Goal: Task Accomplishment & Management: Complete application form

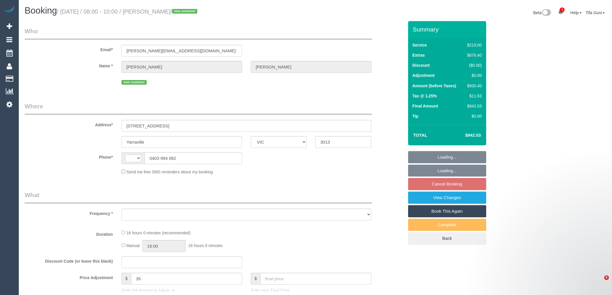
select select "VIC"
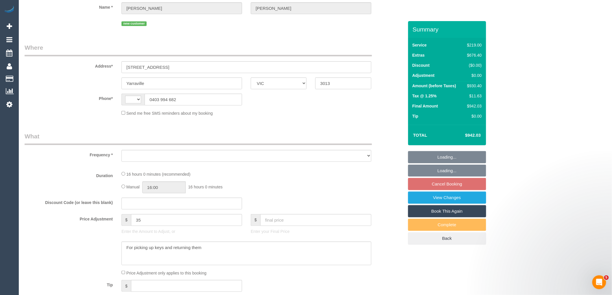
select select "string:AU"
select select "string:stripe-pm_1SDJmo2GScqysDRVV8hnrOJh"
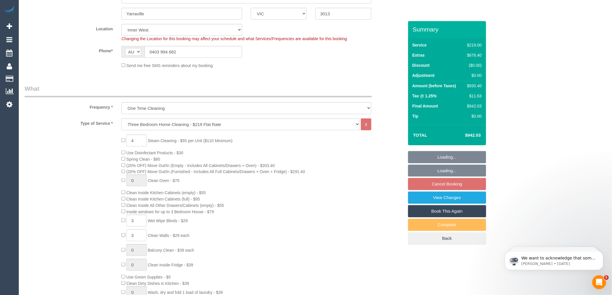
select select "object:810"
select select "number:28"
select select "number:14"
select select "number:18"
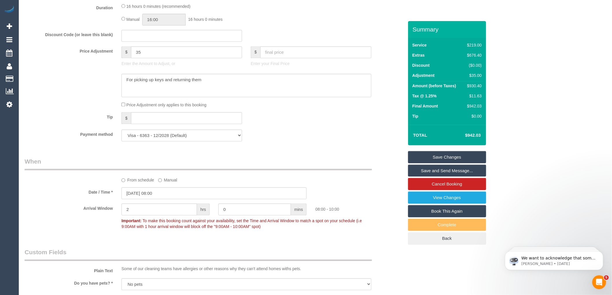
scroll to position [386, 0]
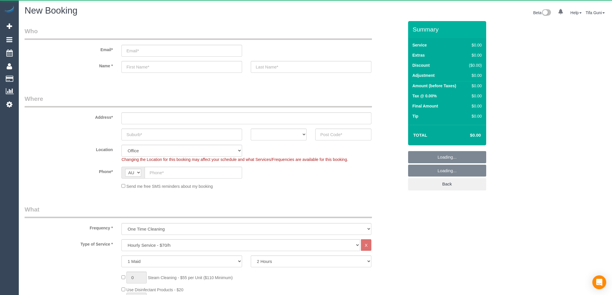
select select "object:2164"
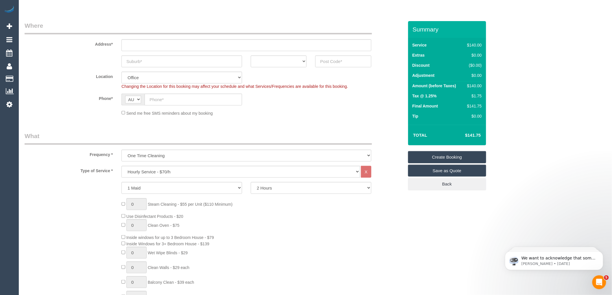
scroll to position [96, 0]
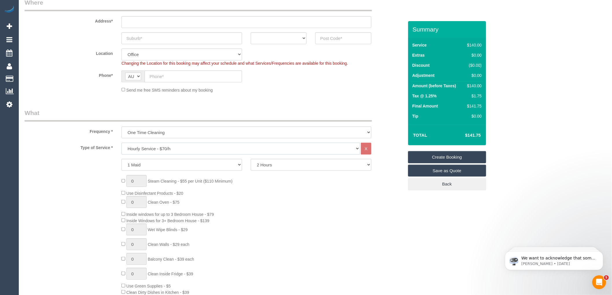
click at [178, 152] on select "Hourly Service - $70/h Hourly Service - $65/h Hourly Service - $60/h Hourly Ser…" at bounding box center [240, 149] width 239 height 12
select select "213"
click at [121, 143] on select "Hourly Service - $70/h Hourly Service - $65/h Hourly Service - $60/h Hourly Ser…" at bounding box center [240, 149] width 239 height 12
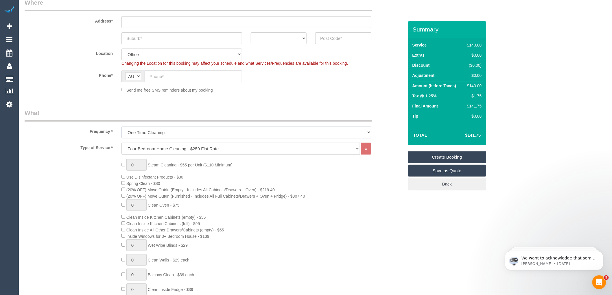
click at [170, 129] on select "One Time Cleaning Weekly - 10% Off - 10.00% (0% for the First Booking) Fortnigh…" at bounding box center [246, 133] width 250 height 12
select select "object:2166"
click at [121, 127] on select "One Time Cleaning Weekly - 10% Off - 10.00% (0% for the First Booking) Fortnigh…" at bounding box center [246, 133] width 250 height 12
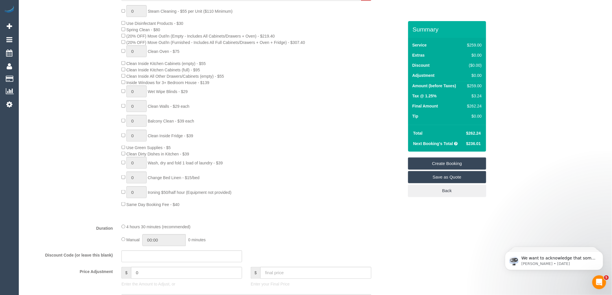
scroll to position [257, 0]
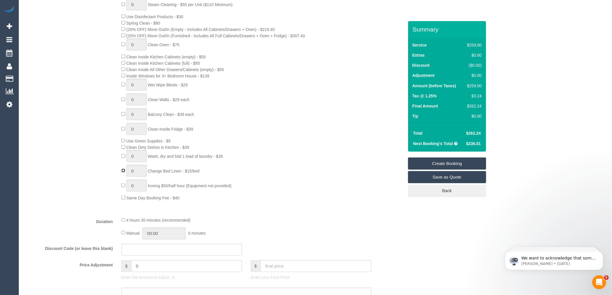
type input "1"
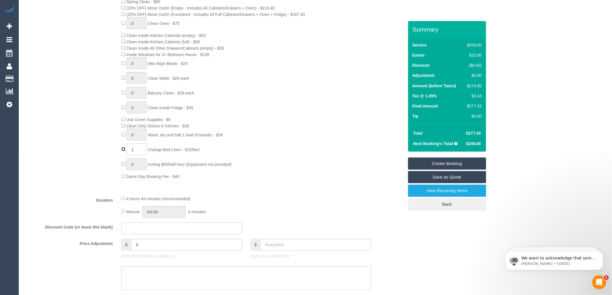
scroll to position [289, 0]
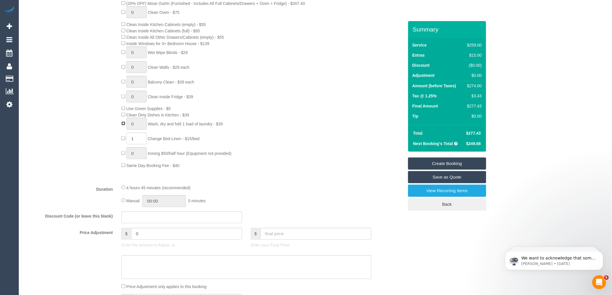
type input "1"
click at [397, 153] on div "0 Steam Cleaning - $55 per Unit ($110 Minimum) Use Disinfectant Products - $30 …" at bounding box center [262, 67] width 291 height 202
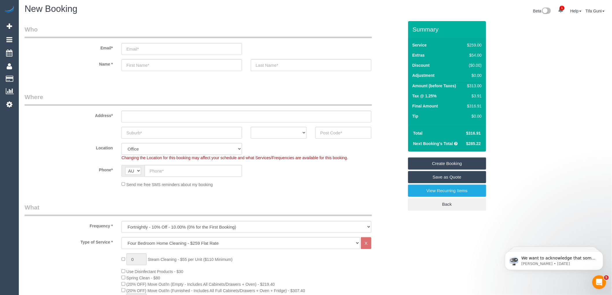
scroll to position [0, 0]
click at [304, 132] on select "ACT NSW NT QLD SA TAS VIC WA" at bounding box center [279, 135] width 56 height 12
select select "VIC"
click at [251, 129] on select "ACT NSW NT QLD SA TAS VIC WA" at bounding box center [279, 135] width 56 height 12
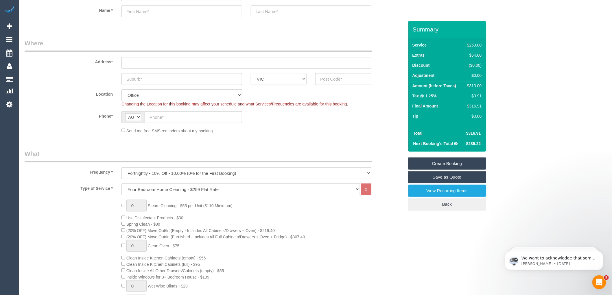
scroll to position [64, 0]
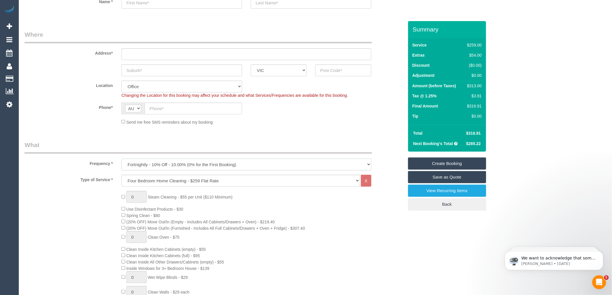
click at [212, 161] on select "One Time Cleaning Weekly - 10% Off - 10.00% (0% for the First Booking) Fortnigh…" at bounding box center [246, 165] width 250 height 12
click at [293, 118] on sui-booking-location "Location Office City East (North) East (South) Inner East Inner North (East) In…" at bounding box center [214, 103] width 379 height 45
click at [158, 181] on select "Hourly Service - $70/h Hourly Service - $65/h Hourly Service - $60/h Hourly Ser…" at bounding box center [240, 181] width 239 height 12
select select "211"
click at [121, 175] on select "Hourly Service - $70/h Hourly Service - $65/h Hourly Service - $60/h Hourly Ser…" at bounding box center [240, 181] width 239 height 12
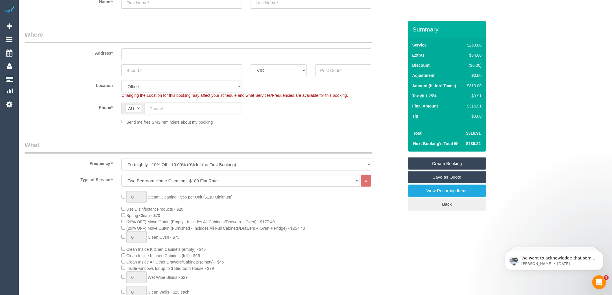
click at [164, 165] on select "One Time Cleaning Weekly - 10% Off - 10.00% (0% for the First Booking) Fortnigh…" at bounding box center [246, 165] width 250 height 12
select select "object:2164"
click at [121, 159] on select "One Time Cleaning Weekly - 10% Off - 10.00% (0% for the First Booking) Fortnigh…" at bounding box center [246, 165] width 250 height 12
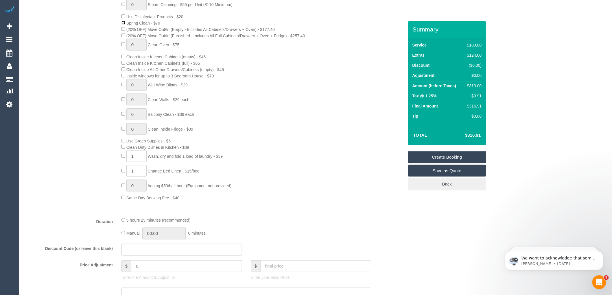
scroll to position [96, 0]
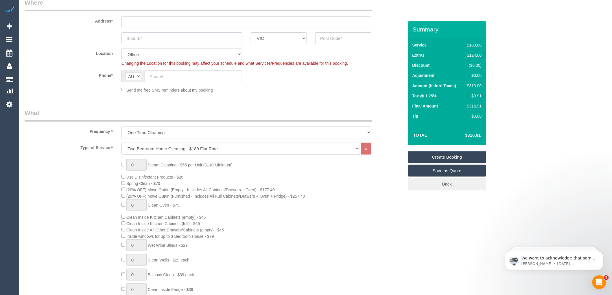
click at [169, 41] on input "text" at bounding box center [181, 38] width 121 height 12
type input "kensingston"
click at [331, 41] on input "text" at bounding box center [343, 38] width 56 height 12
type input "2"
type input "3031"
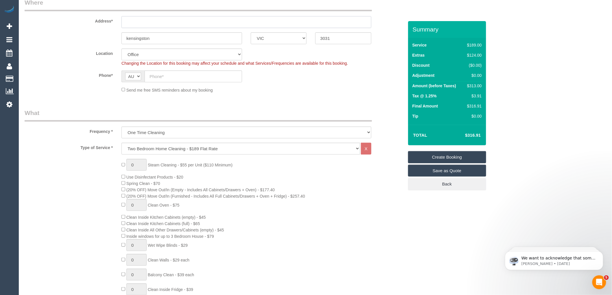
click at [130, 19] on input "text" at bounding box center [246, 22] width 250 height 12
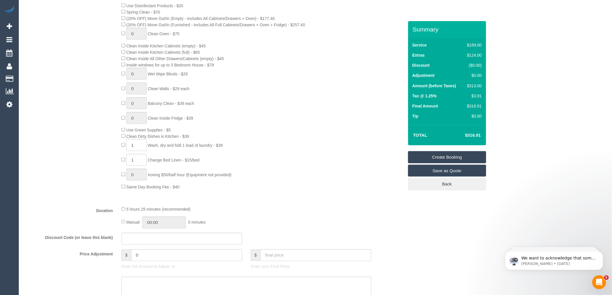
scroll to position [321, 0]
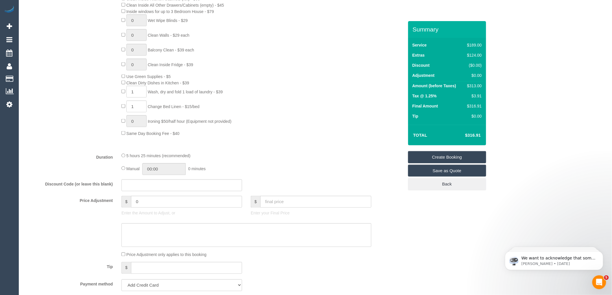
type input "-"
type input "0"
select select "59"
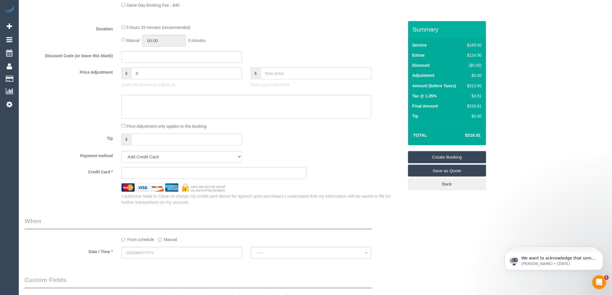
select select "object:2352"
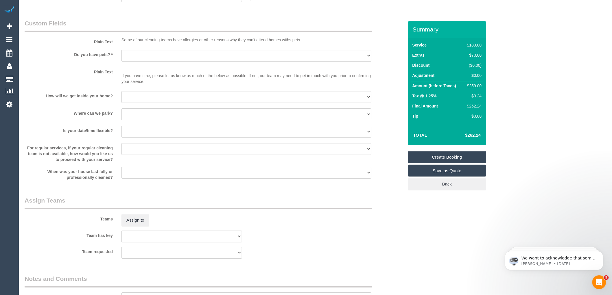
scroll to position [799, 0]
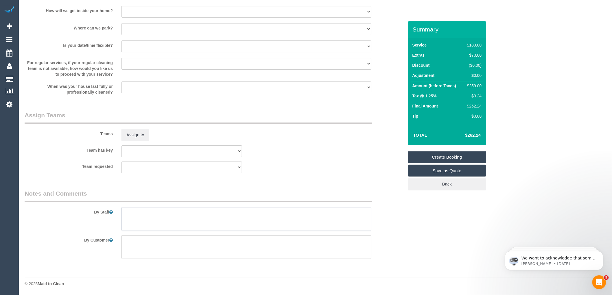
click at [151, 213] on textarea at bounding box center [246, 219] width 250 height 24
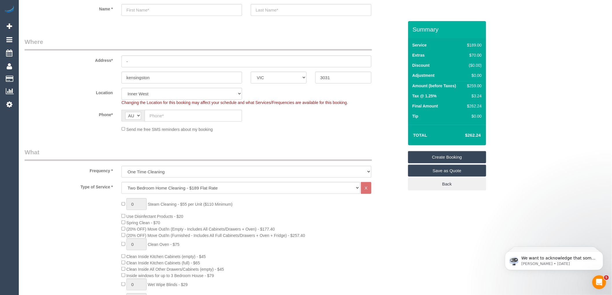
scroll to position [0, 0]
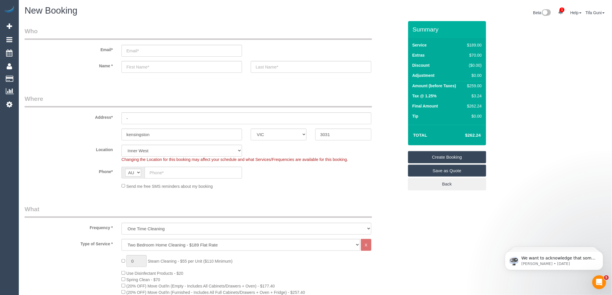
type textarea "Regular Service Tomorrow or Saturday"
click at [195, 174] on input "text" at bounding box center [193, 173] width 97 height 12
paste input "61 418 658 844"
type input "61 418 658 844"
click at [137, 67] on input "text" at bounding box center [181, 67] width 121 height 12
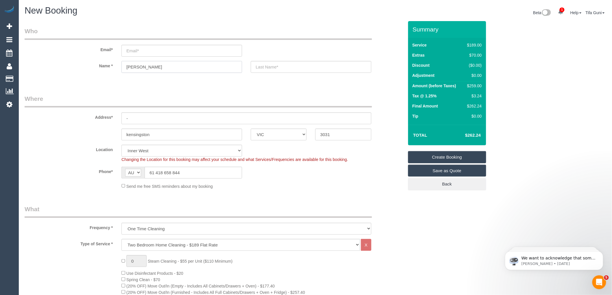
type input "Anish"
drag, startPoint x: 180, startPoint y: 133, endPoint x: 77, endPoint y: 132, distance: 103.6
click at [77, 132] on div "kensingston ACT NSW NT QLD SA TAS VIC WA 3031" at bounding box center [214, 135] width 388 height 12
drag, startPoint x: 195, startPoint y: 175, endPoint x: 127, endPoint y: 176, distance: 68.0
click at [118, 176] on div "AF AL DZ AD AO AI AQ AG AR AM AW AU AT AZ BS BH BD BB BY BE BZ BJ BM BT BO BA B…" at bounding box center [181, 173] width 129 height 12
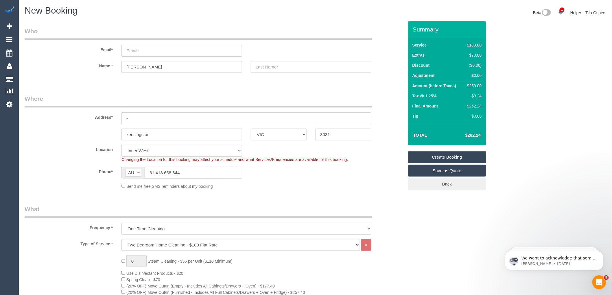
drag, startPoint x: 197, startPoint y: 170, endPoint x: 163, endPoint y: 175, distance: 34.8
click at [196, 171] on input "61 418 658 844" at bounding box center [193, 173] width 97 height 12
click at [155, 171] on input "61 418 658 844" at bounding box center [193, 173] width 97 height 12
drag, startPoint x: 154, startPoint y: 172, endPoint x: 136, endPoint y: 172, distance: 18.2
click at [136, 172] on div "AF AL DZ AD AO AI AQ AG AR AM AW AU AT AZ BS BH BD BB BY BE BZ BJ BM BT BO BA B…" at bounding box center [181, 173] width 121 height 12
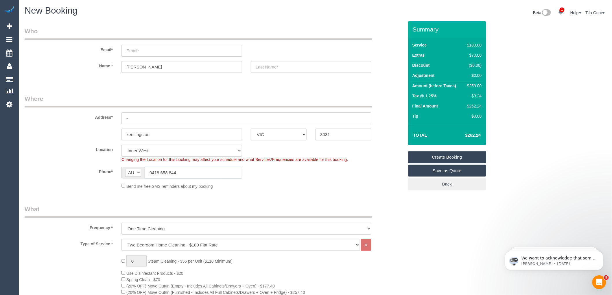
drag, startPoint x: 195, startPoint y: 173, endPoint x: 132, endPoint y: 172, distance: 63.1
click at [131, 172] on div "AF AL DZ AD AO AI AQ AG AR AM AW AU AT AZ BS BH BD BB BY BE BZ BJ BM BT BO BA B…" at bounding box center [181, 173] width 121 height 12
type input "0418 658 844"
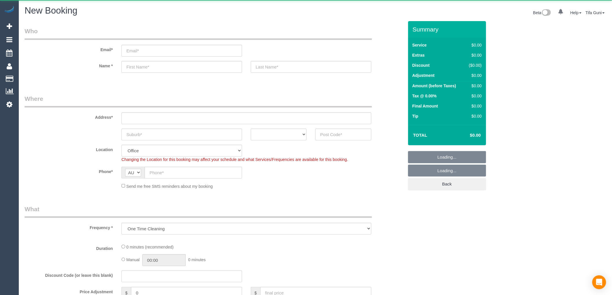
select select "object:822"
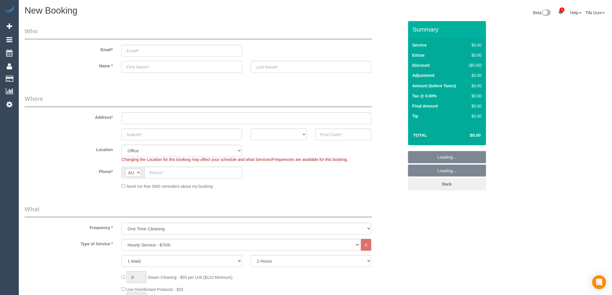
click at [147, 68] on input "text" at bounding box center [181, 67] width 121 height 12
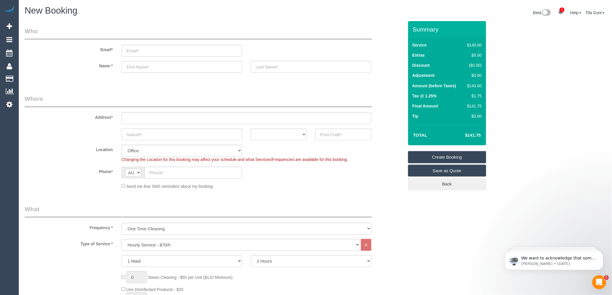
paste input "RE: Requested Quote for One-Off Flat Rate Cleaning Service Jack Quinn"
type input "RE: Requested Quote for One-Off Flat Rate Cleaning Service Jack Quinn"
click at [140, 54] on input "email" at bounding box center [181, 51] width 121 height 12
paste input "Jack Quinn"
type input "Jack Quinn"
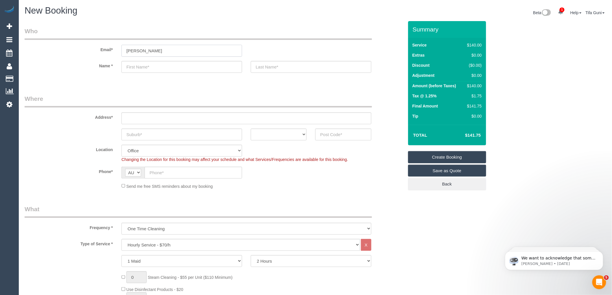
drag, startPoint x: 155, startPoint y: 51, endPoint x: 84, endPoint y: 53, distance: 71.2
click at [84, 53] on div "Email* Jack Quinn" at bounding box center [214, 42] width 388 height 30
click at [132, 66] on input "text" at bounding box center [181, 67] width 121 height 12
paste input "Jack Quinn"
drag, startPoint x: 157, startPoint y: 67, endPoint x: 137, endPoint y: 65, distance: 20.1
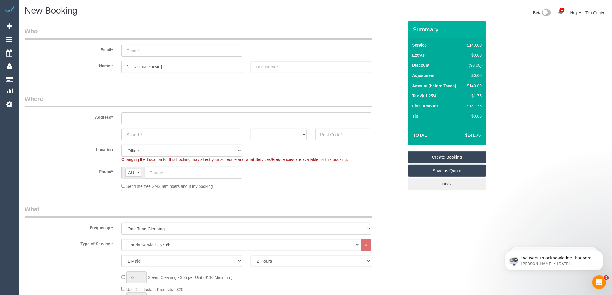
click at [137, 65] on input "Jack Quinn" at bounding box center [181, 67] width 121 height 12
type input "Jack"
click at [267, 71] on input "text" at bounding box center [311, 67] width 121 height 12
paste input "Quinn"
type input "Quinn"
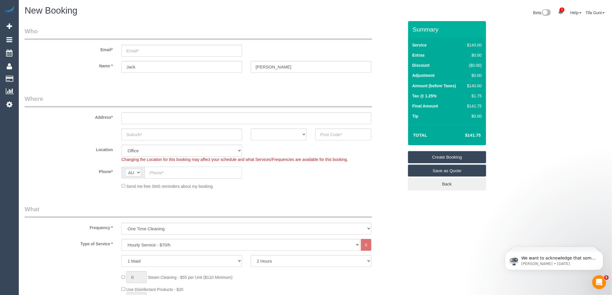
click at [165, 173] on input "text" at bounding box center [193, 173] width 97 height 12
paste input "0401 571 645"
type input "0401 571 645"
click at [299, 134] on select "ACT [GEOGRAPHIC_DATA] NT [GEOGRAPHIC_DATA] SA TAS [GEOGRAPHIC_DATA] [GEOGRAPHIC…" at bounding box center [279, 135] width 56 height 12
select select "VIC"
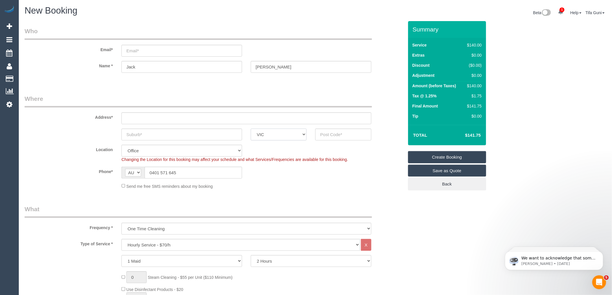
click at [251, 129] on select "ACT [GEOGRAPHIC_DATA] NT [GEOGRAPHIC_DATA] SA TAS [GEOGRAPHIC_DATA] [GEOGRAPHIC…" at bounding box center [279, 135] width 56 height 12
click at [130, 117] on input "text" at bounding box center [246, 119] width 250 height 12
paste input "117 Gilbert Road Preston"
drag, startPoint x: 160, startPoint y: 119, endPoint x: 199, endPoint y: 119, distance: 39.3
click at [199, 119] on input "117 Gilbert Road Preston" at bounding box center [246, 119] width 250 height 12
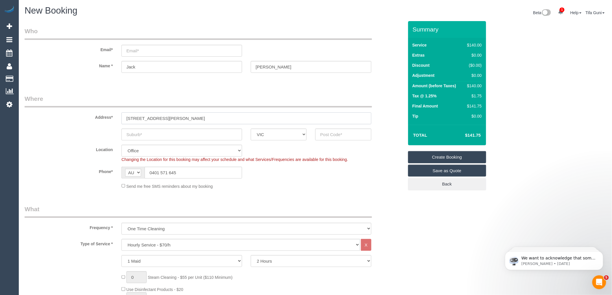
type input "117 Gilbert Road"
click at [156, 138] on input "text" at bounding box center [181, 135] width 121 height 12
paste input "Preston"
type input "Preston"
click at [317, 135] on input "text" at bounding box center [343, 135] width 56 height 12
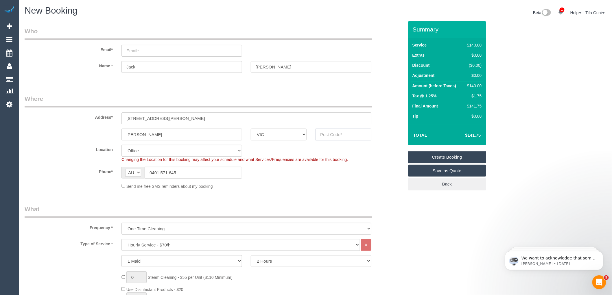
click at [333, 134] on input "text" at bounding box center [343, 135] width 56 height 12
type input "3072"
select select "60"
select select "object:2180"
click at [128, 49] on input "email" at bounding box center [181, 51] width 121 height 12
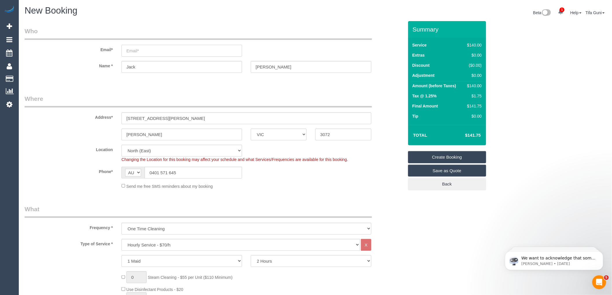
paste input "[PERSON_NAME][EMAIL_ADDRESS][PERSON_NAME][DOMAIN_NAME]"
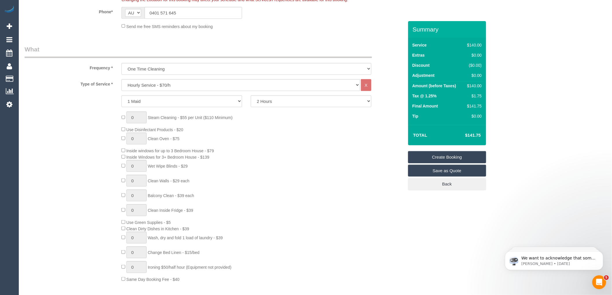
scroll to position [193, 0]
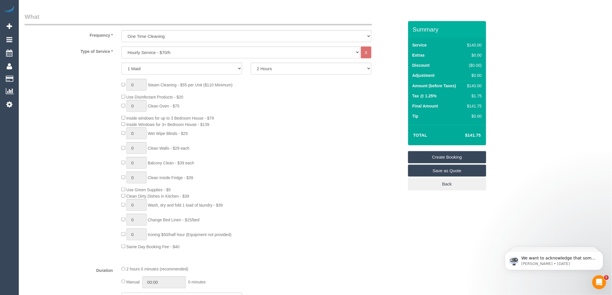
type input "[PERSON_NAME][EMAIL_ADDRESS][PERSON_NAME][DOMAIN_NAME]"
click at [199, 52] on select "Hourly Service - $70/h Hourly Service - $65/h Hourly Service - $60/h Hourly Ser…" at bounding box center [240, 53] width 239 height 12
select select "212"
click at [121, 47] on select "Hourly Service - $70/h Hourly Service - $65/h Hourly Service - $60/h Hourly Ser…" at bounding box center [240, 53] width 239 height 12
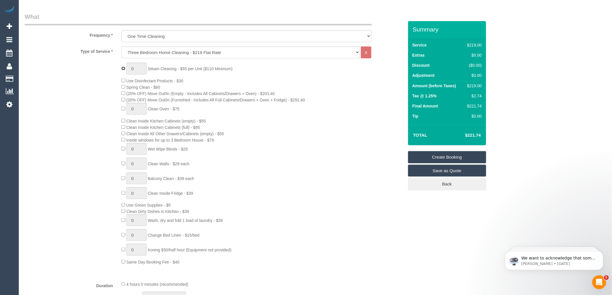
type input "1"
click at [134, 70] on input "1" at bounding box center [136, 69] width 20 height 12
type input "7"
click at [360, 137] on div "7 Steam Cleaning - $55 per Unit ($110 Minimum) Use Disinfectant Products - $30 …" at bounding box center [262, 164] width 291 height 202
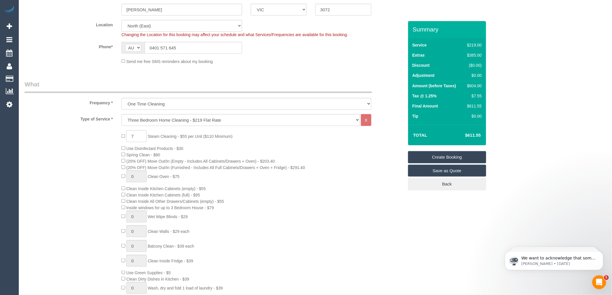
scroll to position [96, 0]
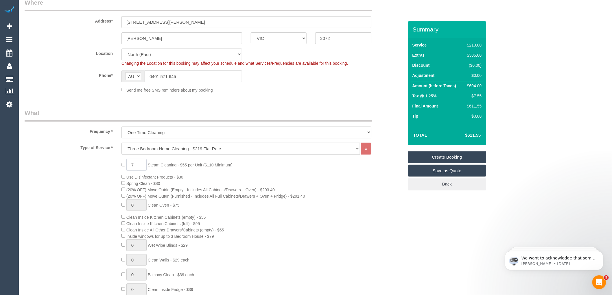
click at [142, 164] on input "7" at bounding box center [136, 165] width 20 height 12
type input "6"
click at [274, 186] on div "6 Steam Cleaning - $55 per Unit ($110 Minimum) Use Disinfectant Products - $30 …" at bounding box center [262, 260] width 291 height 202
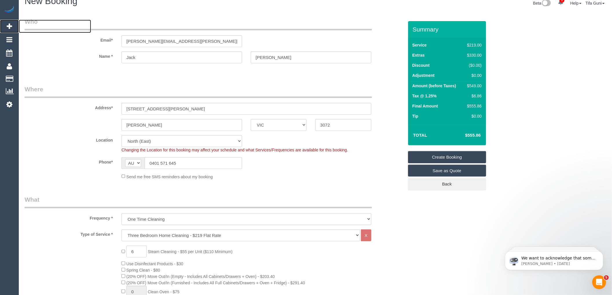
scroll to position [0, 0]
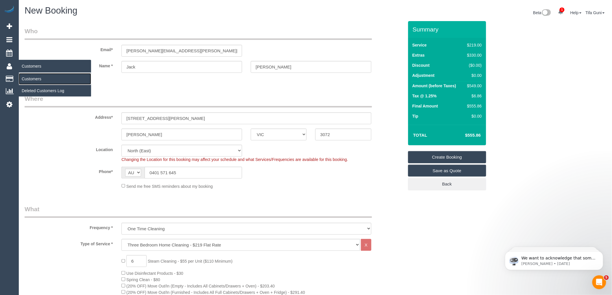
click at [30, 77] on link "Customers" at bounding box center [55, 79] width 72 height 12
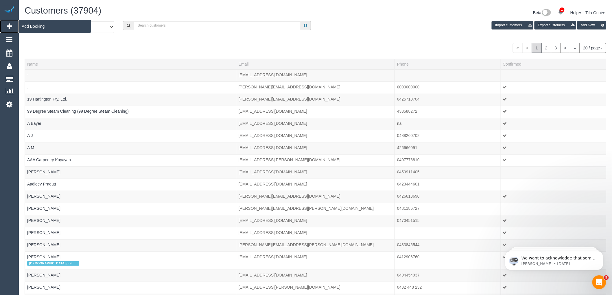
click at [39, 25] on span "Add Booking" at bounding box center [55, 26] width 72 height 13
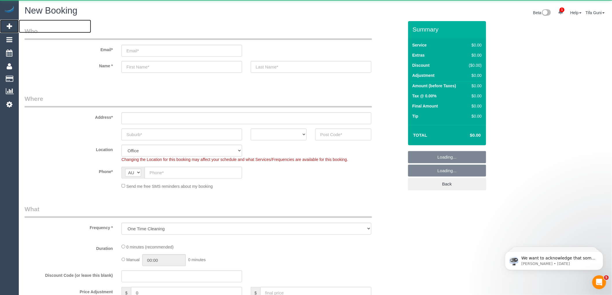
select select "object:3549"
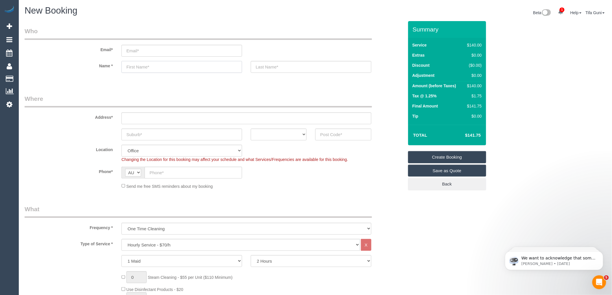
click at [133, 65] on input "text" at bounding box center [181, 67] width 121 height 12
paste input "Michael Holder"
drag, startPoint x: 168, startPoint y: 68, endPoint x: 144, endPoint y: 68, distance: 24.0
click at [144, 68] on input "Michael Holder" at bounding box center [181, 67] width 121 height 12
click at [168, 68] on input "Michael Holder" at bounding box center [181, 67] width 121 height 12
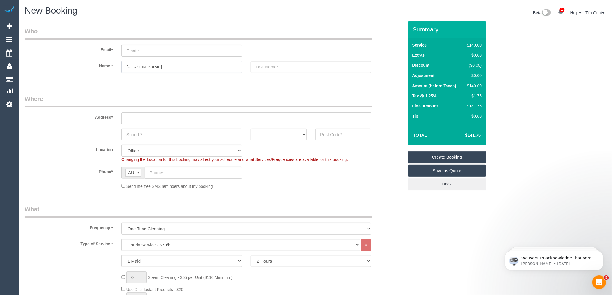
drag, startPoint x: 169, startPoint y: 65, endPoint x: 143, endPoint y: 67, distance: 26.7
click at [143, 67] on input "Michael Holder" at bounding box center [181, 67] width 121 height 12
type input "Michael"
click at [265, 65] on input "text" at bounding box center [311, 67] width 121 height 12
paste input "Holder"
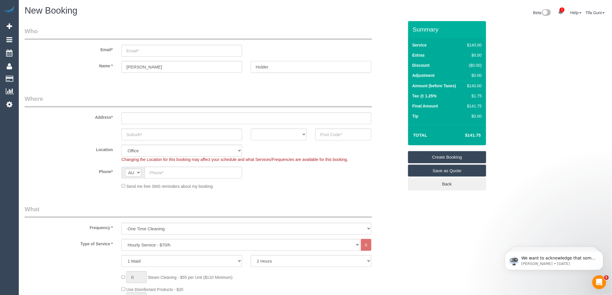
type input "Holder"
click at [135, 50] on input "email" at bounding box center [181, 51] width 121 height 12
paste input "michaelholder01@gmail.com"
type input "michaelholder01@gmail.com"
click at [140, 117] on input "text" at bounding box center [246, 119] width 250 height 12
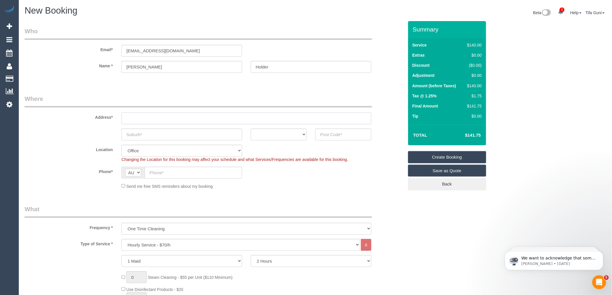
paste input "48 Amess St, Carlton North VIC 3054"
drag, startPoint x: 180, startPoint y: 120, endPoint x: 154, endPoint y: 119, distance: 26.1
click at [154, 119] on input "48 Amess St, Carlton North VIC 3054" at bounding box center [246, 119] width 250 height 12
type input "48 Amess St, VIC 3054"
click at [147, 135] on input "text" at bounding box center [181, 135] width 121 height 12
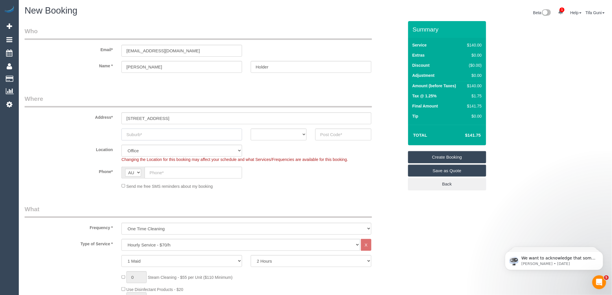
paste input "Carlton North"
type input "Carlton North"
drag, startPoint x: 160, startPoint y: 117, endPoint x: 153, endPoint y: 117, distance: 7.5
click at [153, 117] on input "48 Amess St, VIC 3054" at bounding box center [246, 119] width 250 height 12
drag, startPoint x: 170, startPoint y: 117, endPoint x: 155, endPoint y: 117, distance: 15.0
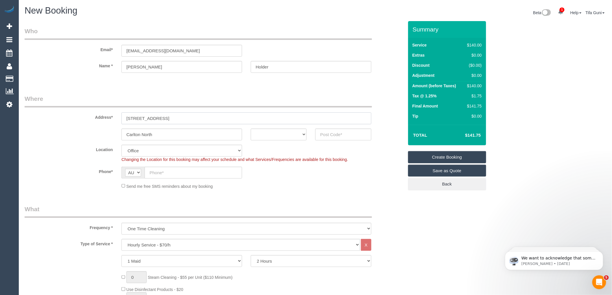
click at [155, 117] on input "48 Amess St, 3054" at bounding box center [246, 119] width 250 height 12
type input "48 Amess St,"
click at [336, 135] on input "text" at bounding box center [343, 135] width 56 height 12
paste input "3054"
type input "3054"
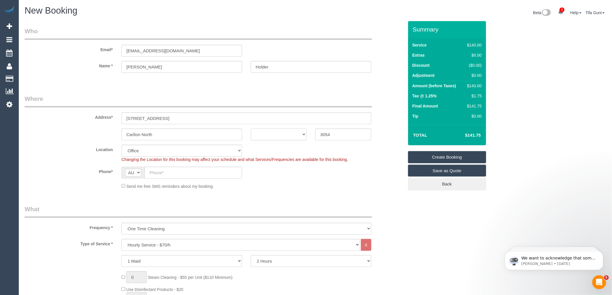
click at [285, 135] on select "ACT NSW NT QLD SA TAS VIC WA" at bounding box center [279, 135] width 56 height 12
select select "88"
select select "VIC"
click at [251, 129] on select "ACT NSW NT QLD SA TAS VIC WA" at bounding box center [279, 135] width 56 height 12
select select "object:4907"
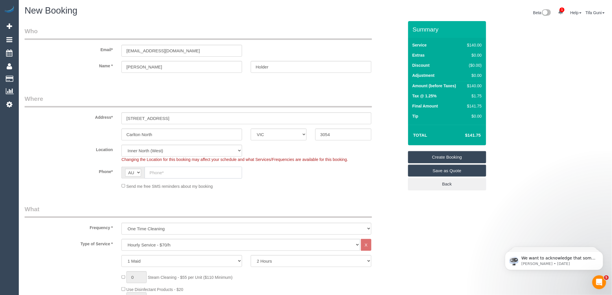
click at [163, 171] on input "text" at bounding box center [193, 173] width 97 height 12
paste input "0408 129 089"
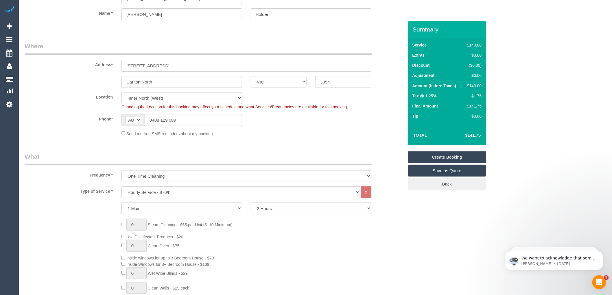
scroll to position [96, 0]
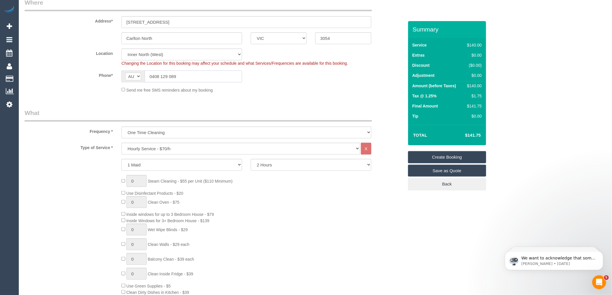
type input "0408 129 089"
click at [169, 149] on select "Hourly Service - $70/h Hourly Service - $65/h Hourly Service - $60/h Hourly Ser…" at bounding box center [240, 149] width 239 height 12
select select "212"
click at [121, 143] on select "Hourly Service - $70/h Hourly Service - $65/h Hourly Service - $60/h Hourly Ser…" at bounding box center [240, 149] width 239 height 12
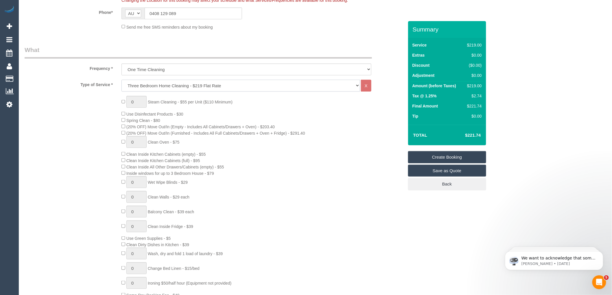
scroll to position [161, 0]
type input "1"
click at [140, 103] on input "1" at bounding box center [136, 101] width 20 height 12
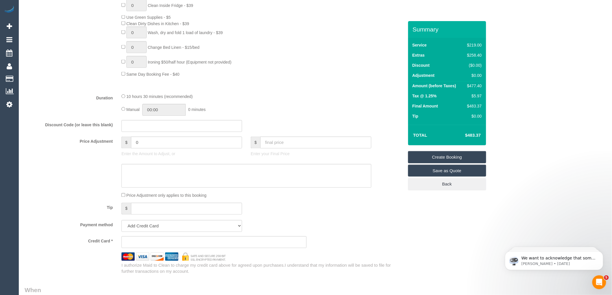
scroll to position [386, 0]
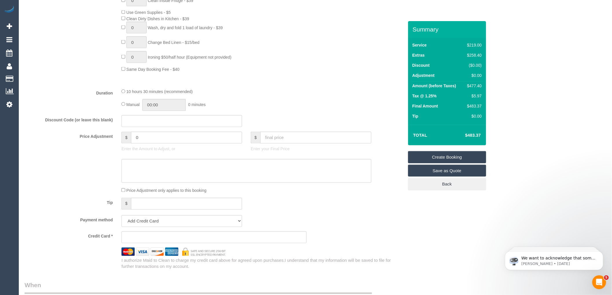
type input "5"
click at [145, 144] on input "0" at bounding box center [186, 138] width 111 height 12
type input "27.5"
click at [145, 173] on textarea at bounding box center [246, 171] width 250 height 24
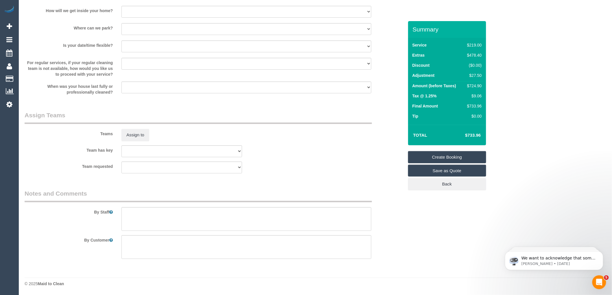
scroll to position [799, 0]
type textarea "For Hallway Steam Cleaning"
click at [149, 213] on textarea at bounding box center [246, 219] width 250 height 24
type textarea "Steam Cleaning of 3 Bedrooms, Living area and hallway"
click at [317, 166] on div "Team requested (0) Office (0) Raunak Test Account (1) Debbie Brodjanac (FT) (1)…" at bounding box center [214, 168] width 388 height 12
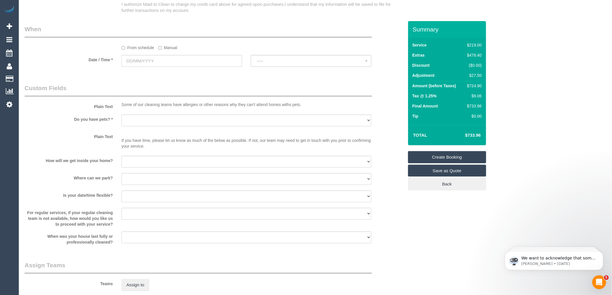
scroll to position [638, 0]
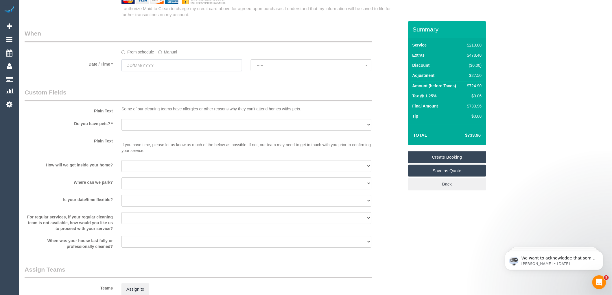
click at [148, 70] on input "text" at bounding box center [181, 65] width 121 height 12
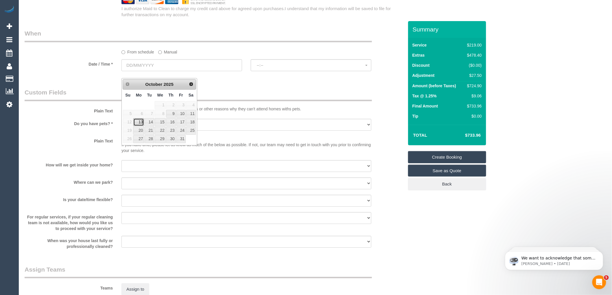
click at [142, 122] on link "13" at bounding box center [138, 122] width 11 height 8
type input "13/10/2025"
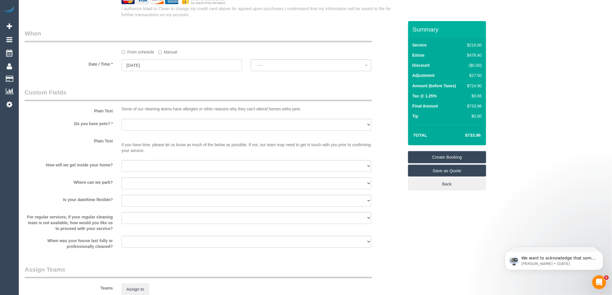
select select "spot1"
click at [155, 131] on select "Yes - Cats Yes - Dogs No pets Yes - Dogs and Cats Yes - Other" at bounding box center [246, 125] width 250 height 12
select select "number:28"
click at [121, 125] on select "Yes - Cats Yes - Dogs No pets Yes - Dogs and Cats Yes - Other" at bounding box center [246, 125] width 250 height 12
click at [143, 172] on select "I will be home Key will be left (please provide details below) Lock box/Access …" at bounding box center [246, 166] width 250 height 12
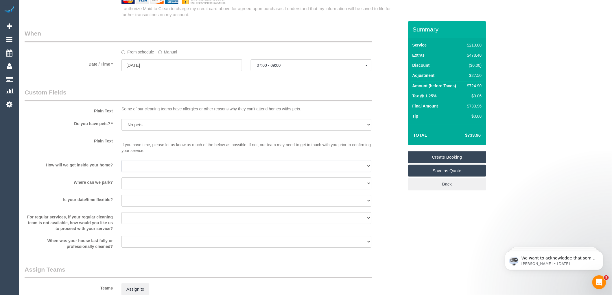
select select "number:14"
click at [121, 167] on select "I will be home Key will be left (please provide details below) Lock box/Access …" at bounding box center [246, 166] width 250 height 12
click at [139, 189] on select "I will provide parking on-site Free street parking Paid street parking (cost wi…" at bounding box center [246, 184] width 250 height 12
select select "number:19"
click at [121, 184] on select "I will provide parking on-site Free street parking Paid street parking (cost wi…" at bounding box center [246, 184] width 250 height 12
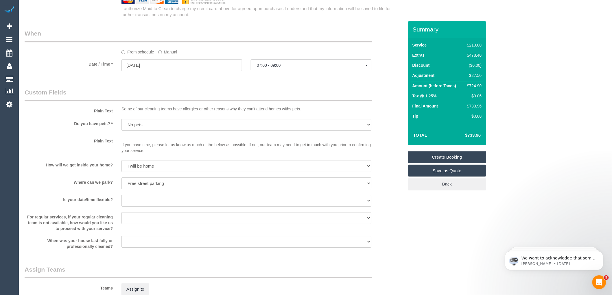
click at [276, 100] on legend "Custom Fields" at bounding box center [198, 94] width 347 height 13
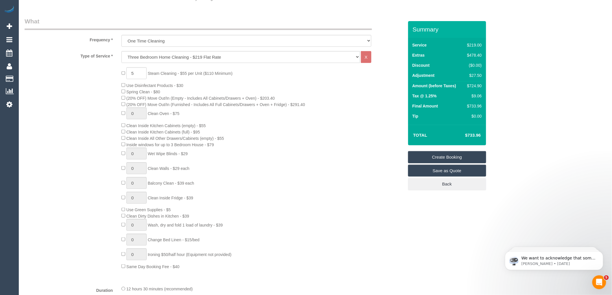
scroll to position [27, 0]
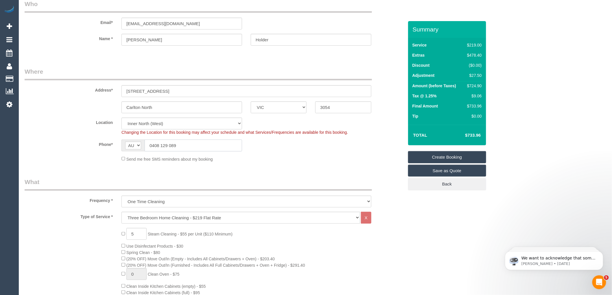
drag, startPoint x: 195, startPoint y: 143, endPoint x: 139, endPoint y: 148, distance: 55.5
click at [139, 148] on div "AF AL DZ AD AO AI AQ AG AR AM AW AU AT AZ BS BH BD BB BY BE BZ BJ BM BT BO BA B…" at bounding box center [181, 146] width 121 height 12
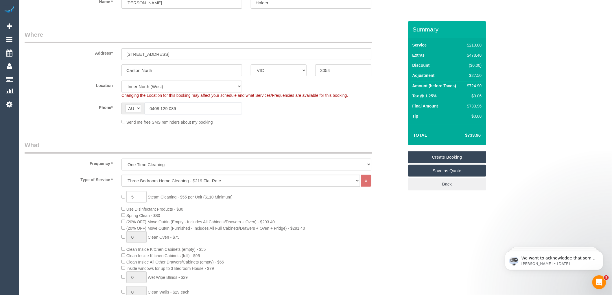
scroll to position [0, 0]
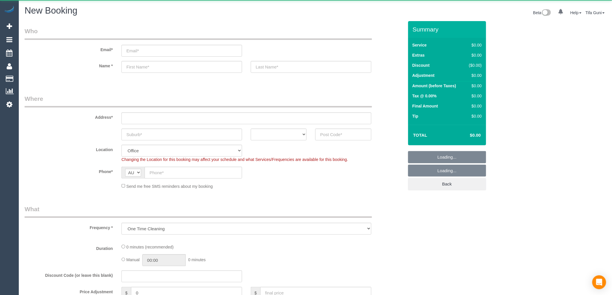
select select "object:819"
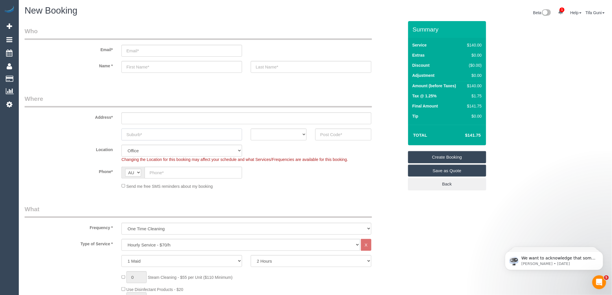
click at [147, 137] on input "text" at bounding box center [181, 135] width 121 height 12
type input "[GEOGRAPHIC_DATA]"
click at [287, 133] on select "ACT NSW NT QLD SA TAS VIC WA" at bounding box center [279, 135] width 56 height 12
select select "VIC"
click at [251, 129] on select "ACT NSW NT QLD SA TAS VIC WA" at bounding box center [279, 135] width 56 height 12
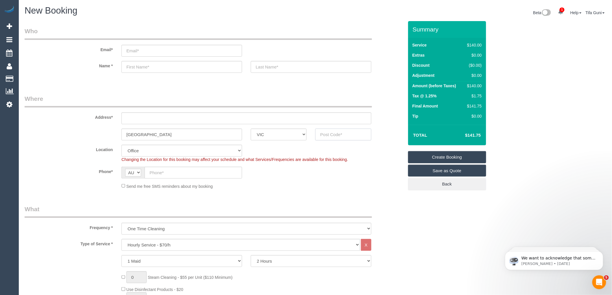
click at [323, 131] on input "text" at bounding box center [343, 135] width 56 height 12
type input "3031"
click at [145, 118] on input "text" at bounding box center [246, 119] width 250 height 12
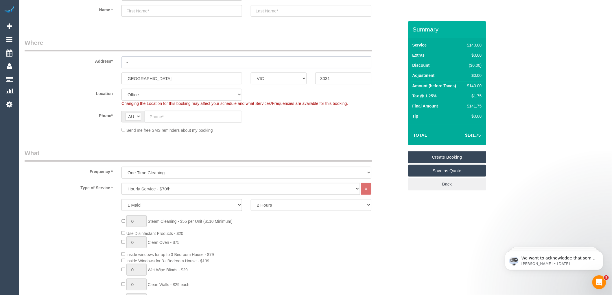
scroll to position [64, 0]
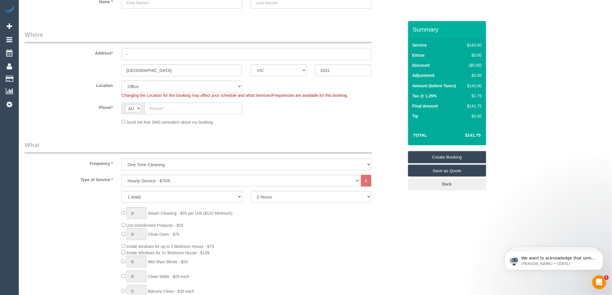
type input "-"
click at [155, 180] on select "Hourly Service - $70/h Hourly Service - $65/h Hourly Service - $60/h Hourly Ser…" at bounding box center [240, 181] width 239 height 12
select select "59"
select select "object:2178"
select select "211"
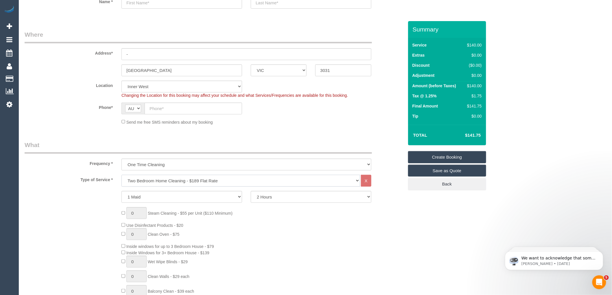
click at [121, 175] on select "Hourly Service - $70/h Hourly Service - $65/h Hourly Service - $60/h Hourly Ser…" at bounding box center [240, 181] width 239 height 12
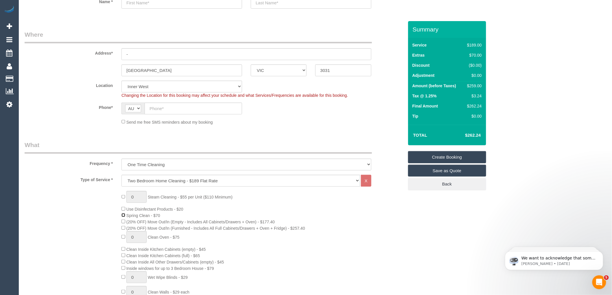
scroll to position [32, 0]
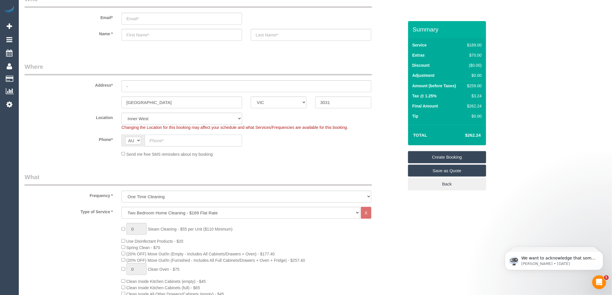
click at [157, 141] on input "text" at bounding box center [193, 141] width 97 height 12
paste input "0418 658 844"
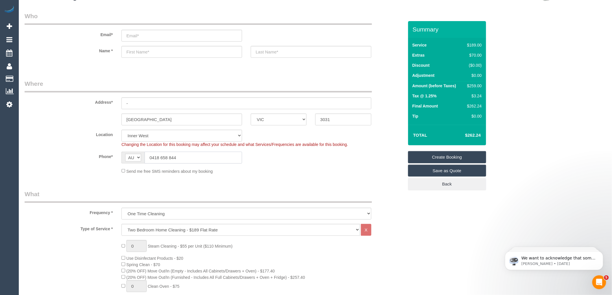
scroll to position [0, 0]
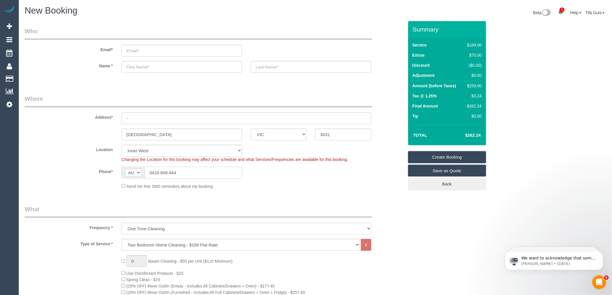
type input "0418 658 844"
click at [131, 70] on input "text" at bounding box center [181, 67] width 121 height 12
type input "Anish"
click at [137, 119] on input "-" at bounding box center [246, 119] width 250 height 12
click at [145, 119] on input "text" at bounding box center [246, 119] width 250 height 12
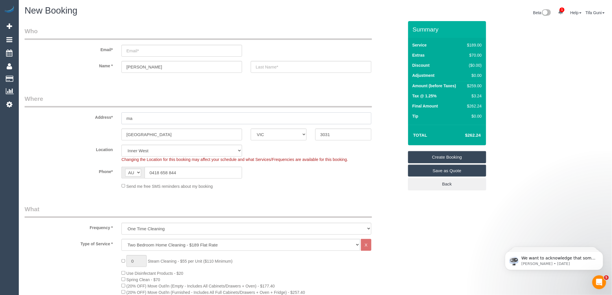
type input "m"
type input "91 stockman's way"
click at [264, 70] on input "text" at bounding box center [311, 67] width 121 height 12
type input "Koul"
click at [136, 49] on input "email" at bounding box center [181, 51] width 121 height 12
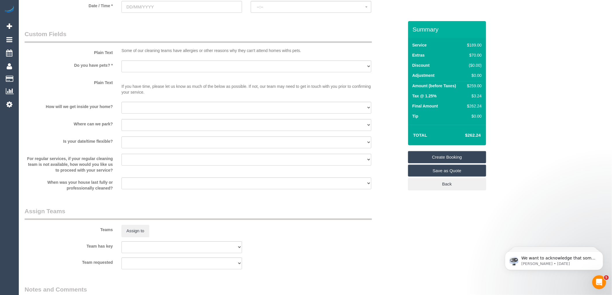
scroll to position [643, 0]
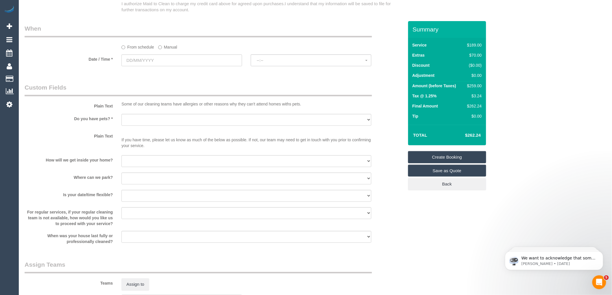
type input "Aneeshkoul@gmail.com"
click at [153, 126] on select "Yes - Cats Yes - Dogs No pets Yes - Dogs and Cats Yes - Other" at bounding box center [246, 120] width 250 height 12
select select "number:29"
click at [121, 120] on select "Yes - Cats Yes - Dogs No pets Yes - Dogs and Cats Yes - Other" at bounding box center [246, 120] width 250 height 12
click at [140, 166] on select "I will be home Key will be left (please provide details below) Lock box/Access …" at bounding box center [246, 161] width 250 height 12
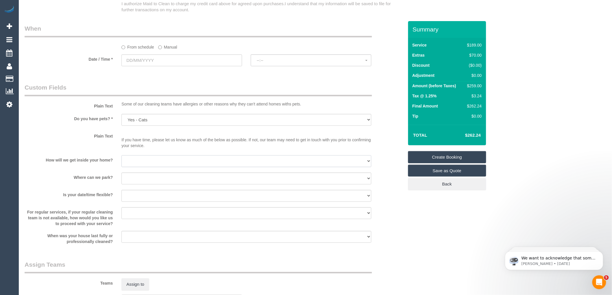
select select "number:14"
click at [121, 162] on select "I will be home Key will be left (please provide details below) Lock box/Access …" at bounding box center [246, 161] width 250 height 12
click at [141, 183] on select "I will provide parking on-site Free street parking Paid street parking (cost wi…" at bounding box center [246, 179] width 250 height 12
click at [121, 179] on select "I will provide parking on-site Free street parking Paid street parking (cost wi…" at bounding box center [246, 179] width 250 height 12
click at [168, 185] on select "I will provide parking on-site Free street parking Paid street parking (cost wi…" at bounding box center [246, 179] width 250 height 12
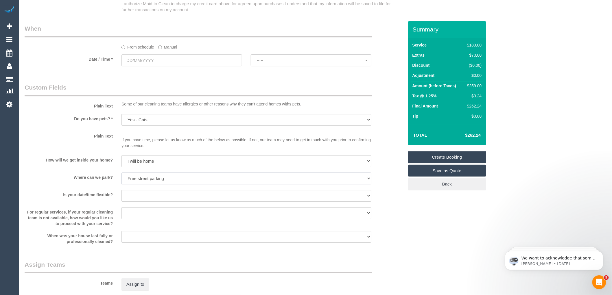
select select "number:18"
click at [121, 179] on select "I will provide parking on-site Free street parking Paid street parking (cost wi…" at bounding box center [246, 179] width 250 height 12
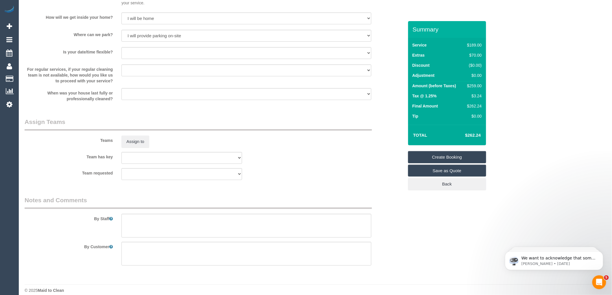
scroll to position [799, 0]
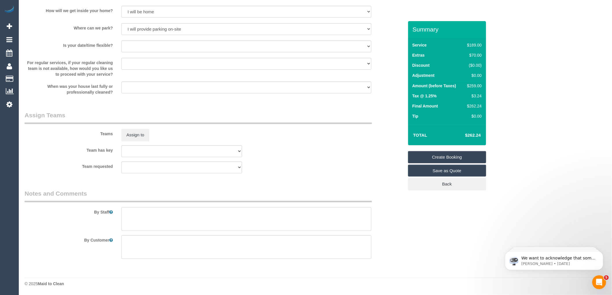
click at [137, 216] on textarea at bounding box center [246, 219] width 250 height 24
paste textarea "61418658844"
drag, startPoint x: 130, startPoint y: 214, endPoint x: 126, endPoint y: 213, distance: 5.2
click at [126, 213] on textarea at bounding box center [246, 219] width 250 height 24
drag, startPoint x: 176, startPoint y: 214, endPoint x: 169, endPoint y: 213, distance: 7.9
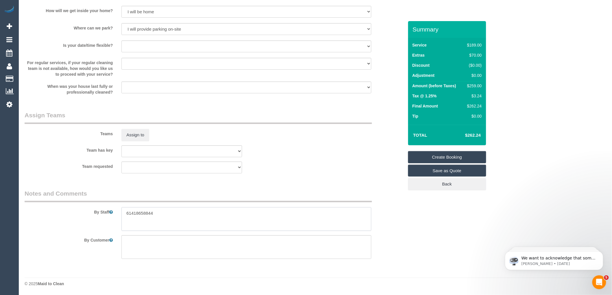
click at [176, 214] on textarea at bounding box center [246, 219] width 250 height 24
click at [126, 211] on textarea at bounding box center [246, 219] width 250 height 24
click at [188, 216] on textarea at bounding box center [246, 219] width 250 height 24
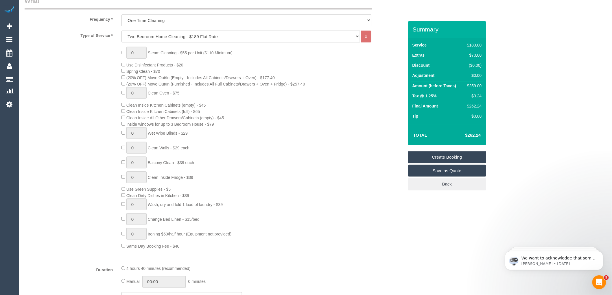
scroll to position [225, 0]
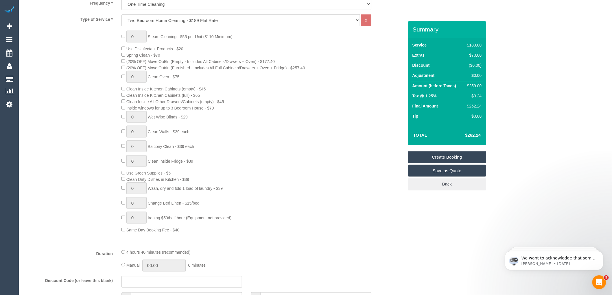
type textarea "Call Anish on 61418658844 if you find any problem with [parking"
type input "1"
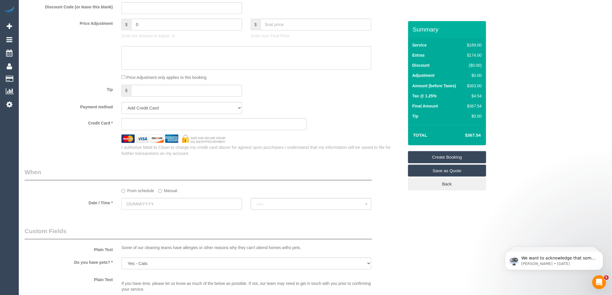
scroll to position [546, 0]
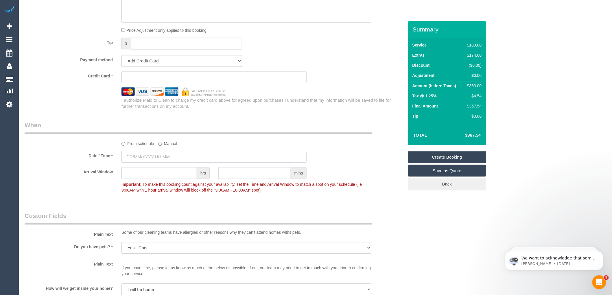
click at [157, 162] on input "text" at bounding box center [213, 157] width 185 height 12
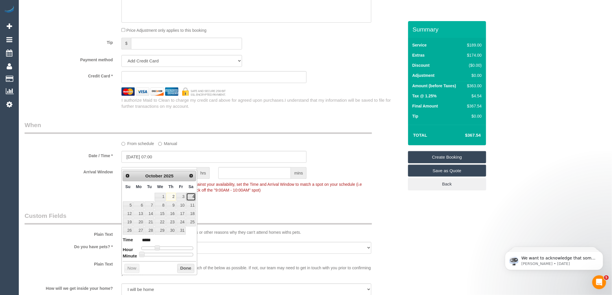
click at [194, 196] on link "4" at bounding box center [191, 197] width 10 height 8
type input "04/10/2025 08:00"
type input "*****"
type input "04/10/2025 09:00"
type input "*****"
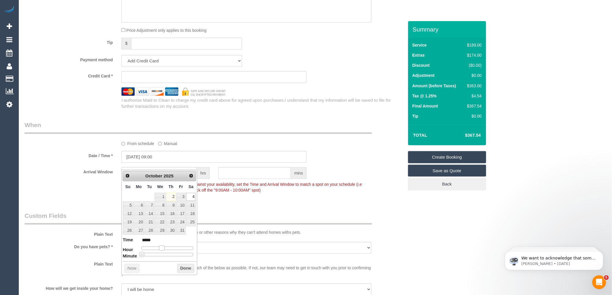
type input "04/10/2025 10:00"
type input "*****"
type input "04/10/2025 11:00"
type input "*****"
type input "[DATE] 12:00"
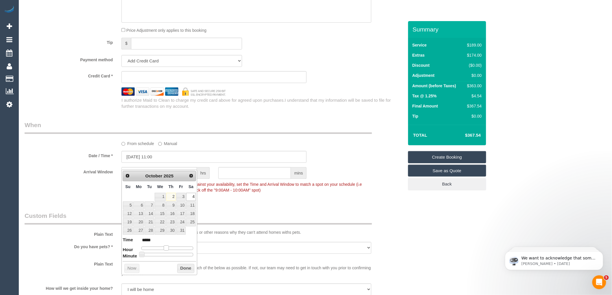
type input "*****"
drag, startPoint x: 158, startPoint y: 246, endPoint x: 169, endPoint y: 249, distance: 11.4
click at [169, 249] on span at bounding box center [168, 248] width 5 height 5
click at [182, 268] on button "Done" at bounding box center [185, 268] width 17 height 9
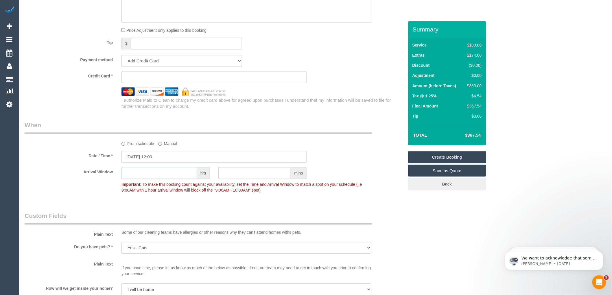
click at [150, 179] on input "text" at bounding box center [158, 173] width 75 height 12
type input "2"
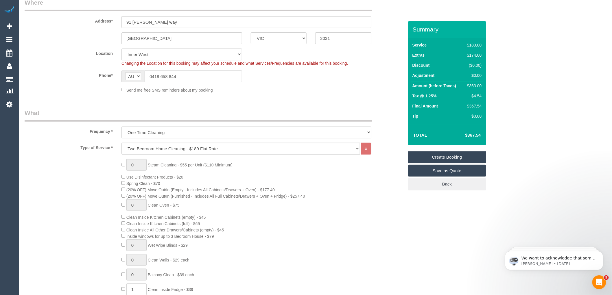
scroll to position [0, 0]
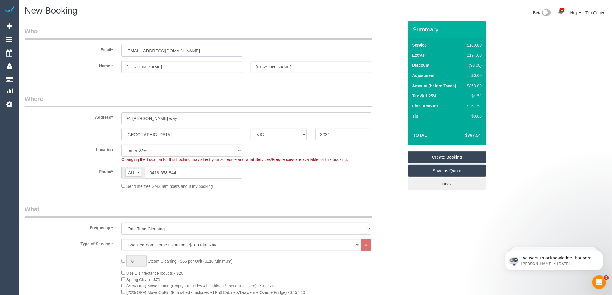
drag, startPoint x: 152, startPoint y: 54, endPoint x: 107, endPoint y: 53, distance: 45.1
click at [107, 53] on div "Email* Aneeshkoul@gmail.com" at bounding box center [214, 42] width 388 height 30
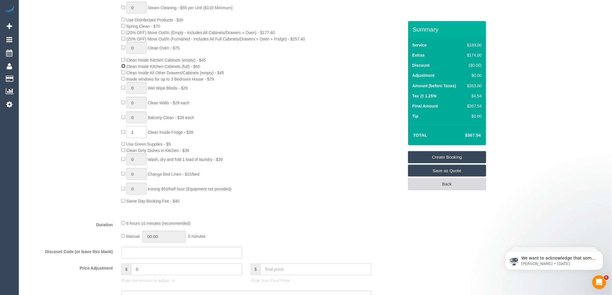
scroll to position [257, 0]
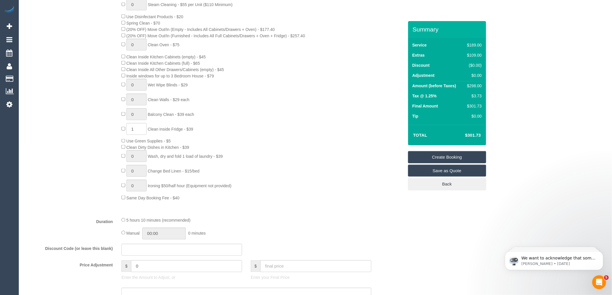
click at [446, 158] on link "Create Booking" at bounding box center [447, 157] width 78 height 12
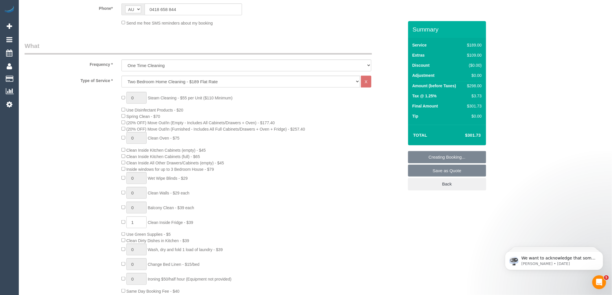
scroll to position [161, 0]
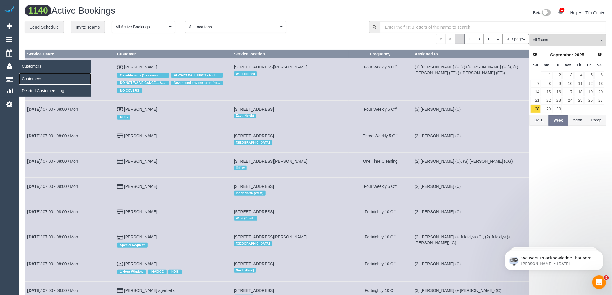
click at [30, 77] on link "Customers" at bounding box center [55, 79] width 72 height 12
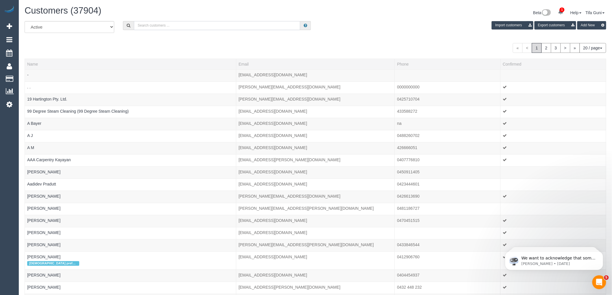
click at [182, 25] on input "text" at bounding box center [217, 25] width 166 height 9
paste input "Aneeshkoul@gmail.com"
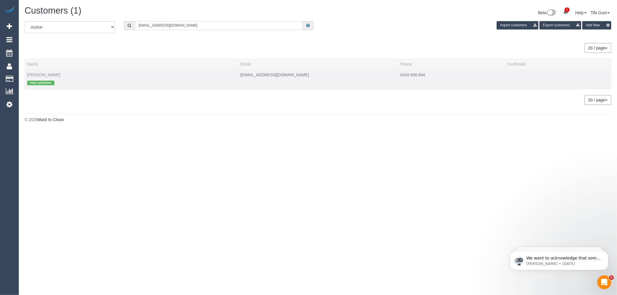
type input "Aneeshkoul@gmail.com"
click at [40, 75] on link "Anish Koul" at bounding box center [43, 75] width 33 height 5
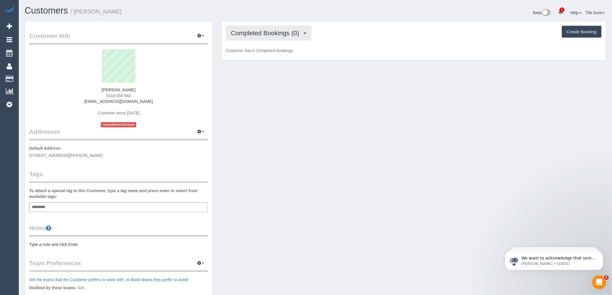
click at [262, 34] on span "Completed Bookings (0)" at bounding box center [266, 33] width 71 height 7
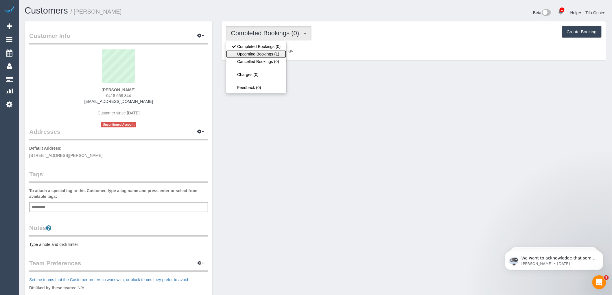
click at [258, 54] on link "Upcoming Bookings (1)" at bounding box center [256, 54] width 60 height 8
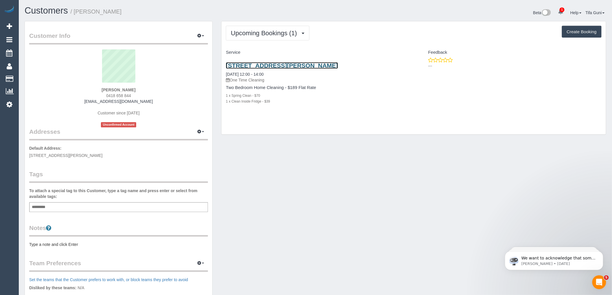
click at [282, 65] on link "91 Stockman'S Way, Kensington, VIC 3031" at bounding box center [282, 65] width 112 height 7
click at [271, 65] on link "91 Stockman'S Way, Kensington, VIC 3031" at bounding box center [282, 65] width 112 height 7
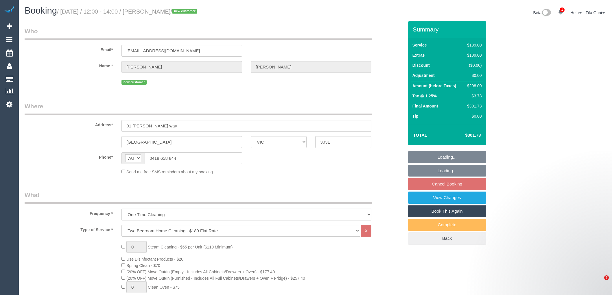
select select "VIC"
select select "string:stripe-pm_1SDerx2GScqysDRVgXeXdpX4"
select select "number:29"
select select "number:14"
select select "number:18"
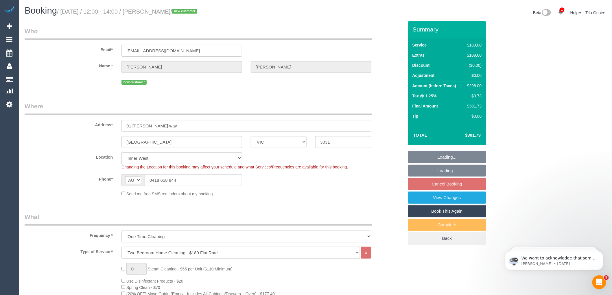
select select "object:1494"
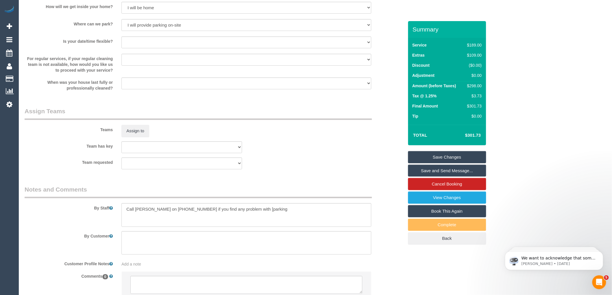
scroll to position [850, 0]
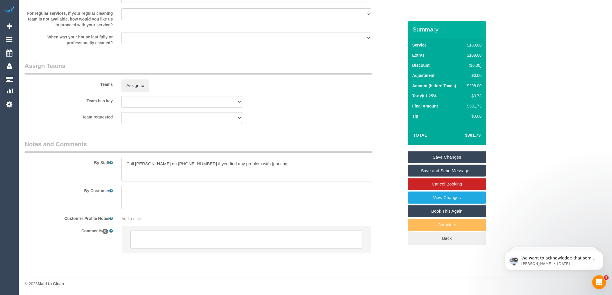
click at [204, 235] on textarea at bounding box center [246, 240] width 232 height 18
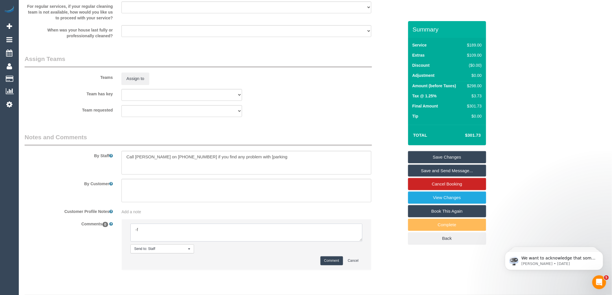
type textarea "-"
paste textarea "Flexibility dates: Flexibility times: Notes: knows we need to review Contact vi…"
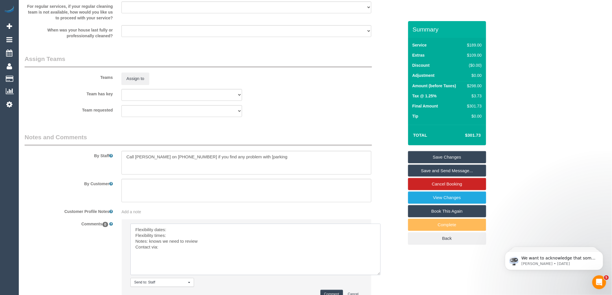
drag, startPoint x: 359, startPoint y: 246, endPoint x: 379, endPoint y: 283, distance: 41.7
click at [379, 275] on textarea at bounding box center [255, 249] width 250 height 51
click at [170, 238] on textarea at bounding box center [256, 251] width 252 height 54
click at [169, 241] on textarea at bounding box center [256, 251] width 252 height 54
click at [171, 255] on textarea at bounding box center [256, 251] width 252 height 54
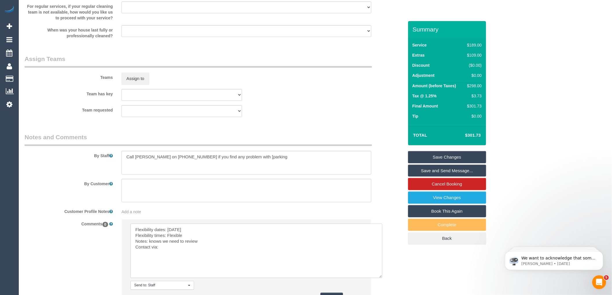
drag, startPoint x: 200, startPoint y: 250, endPoint x: 148, endPoint y: 249, distance: 52.1
click at [148, 249] on textarea at bounding box center [256, 251] width 252 height 54
click at [148, 247] on textarea at bounding box center [256, 251] width 252 height 54
click at [167, 254] on textarea at bounding box center [256, 251] width 252 height 54
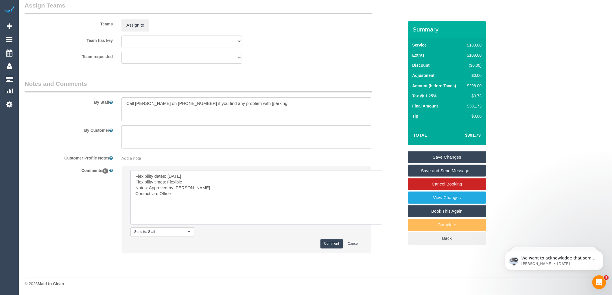
scroll to position [910, 0]
type textarea "Flexibility dates: [DATE] Flexibility times: Flexible Notes: Approved by [PERSO…"
click at [333, 242] on button "Comment" at bounding box center [331, 244] width 23 height 9
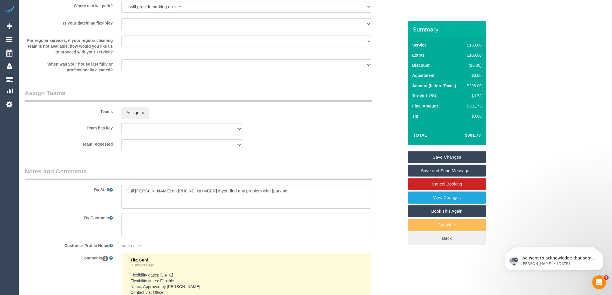
scroll to position [754, 0]
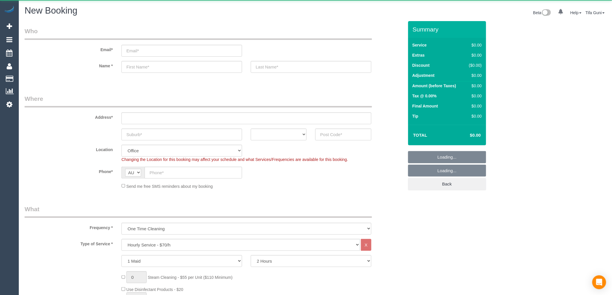
select select "object:819"
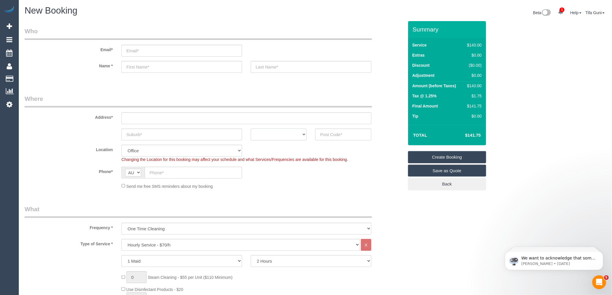
click at [303, 137] on select "ACT [GEOGRAPHIC_DATA] NT [GEOGRAPHIC_DATA] SA TAS [GEOGRAPHIC_DATA] [GEOGRAPHIC…" at bounding box center [279, 135] width 56 height 12
select select "VIC"
click at [251, 129] on select "ACT [GEOGRAPHIC_DATA] NT [GEOGRAPHIC_DATA] SA TAS [GEOGRAPHIC_DATA] [GEOGRAPHIC…" at bounding box center [279, 135] width 56 height 12
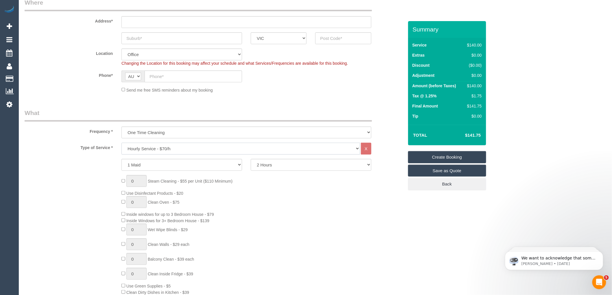
click at [159, 149] on select "Hourly Service - $70/h Hourly Service - $65/h Hourly Service - $60/h Hourly Ser…" at bounding box center [240, 149] width 239 height 12
select select "212"
click at [121, 143] on select "Hourly Service - $70/h Hourly Service - $65/h Hourly Service - $60/h Hourly Ser…" at bounding box center [240, 149] width 239 height 12
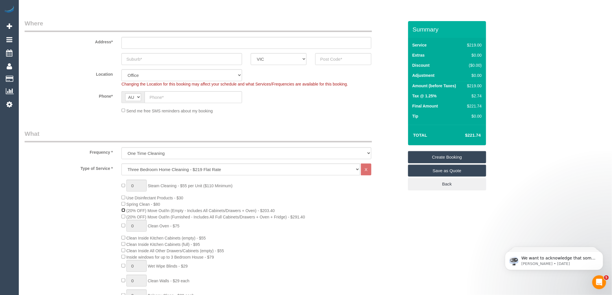
scroll to position [64, 0]
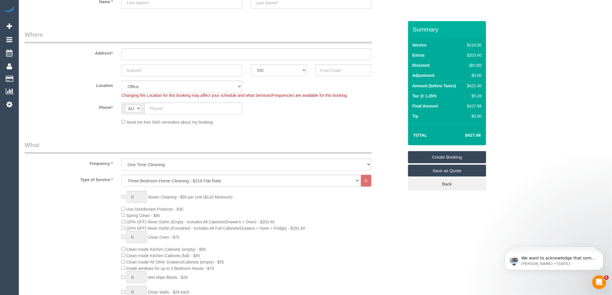
click at [154, 70] on input "text" at bounding box center [181, 71] width 121 height 12
type input "[GEOGRAPHIC_DATA]"
click at [338, 68] on input "text" at bounding box center [343, 71] width 56 height 12
type input "3054"
click at [137, 53] on input "text" at bounding box center [246, 54] width 250 height 12
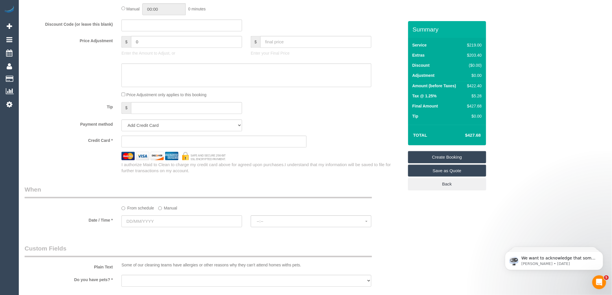
scroll to position [611, 0]
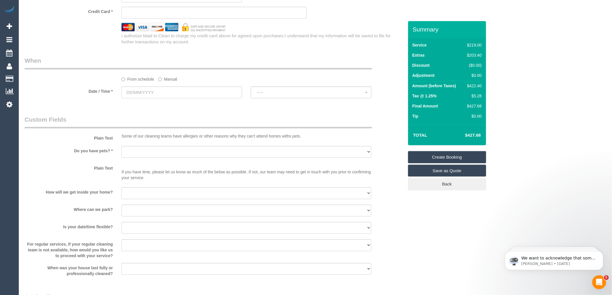
type input "-"
click at [151, 98] on input "text" at bounding box center [181, 92] width 121 height 12
select select "88"
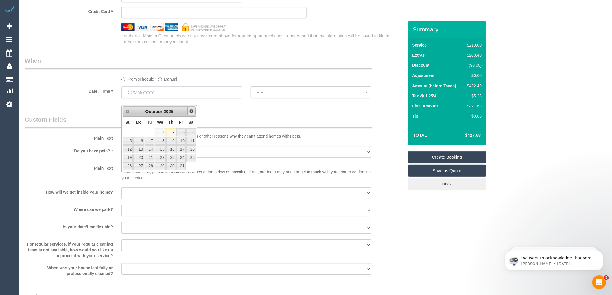
select select "object:2257"
click at [140, 148] on link "13" at bounding box center [138, 149] width 11 height 8
type input "[DATE]"
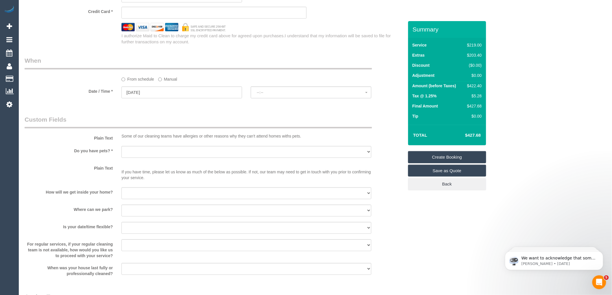
select select "spot1"
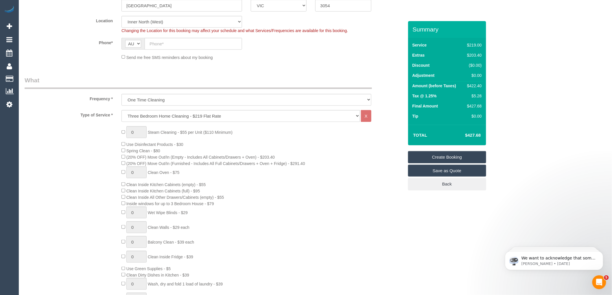
scroll to position [128, 0]
click at [161, 42] on input "text" at bounding box center [193, 44] width 97 height 12
paste input "61 408 129 089"
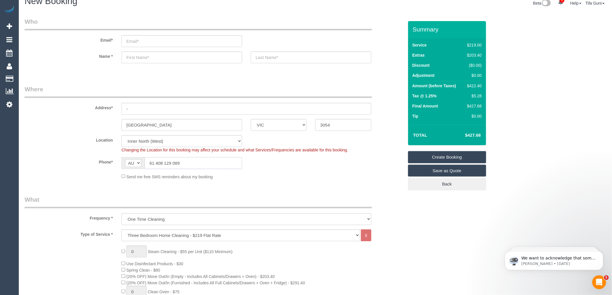
scroll to position [0, 0]
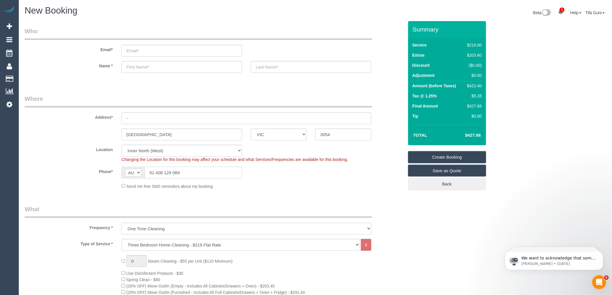
type input "61 408 129 089"
click at [135, 48] on input "email" at bounding box center [181, 51] width 121 height 12
type input "[EMAIL_ADDRESS][DOMAIN_NAME]"
click at [136, 68] on input "text" at bounding box center [181, 67] width 121 height 12
select select "spot41"
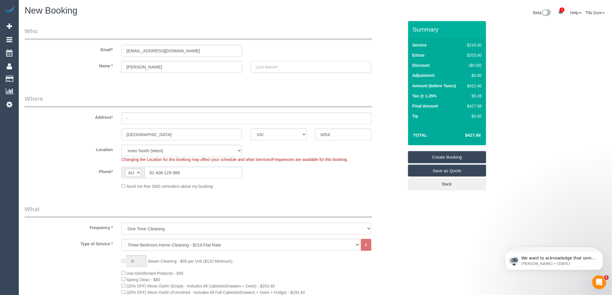
click at [264, 68] on input "text" at bounding box center [311, 67] width 121 height 12
drag, startPoint x: 151, startPoint y: 66, endPoint x: 125, endPoint y: 68, distance: 26.1
click at [125, 68] on input "[PERSON_NAME]" at bounding box center [181, 67] width 121 height 12
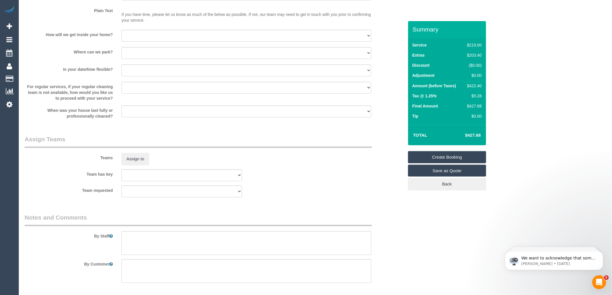
scroll to position [771, 0]
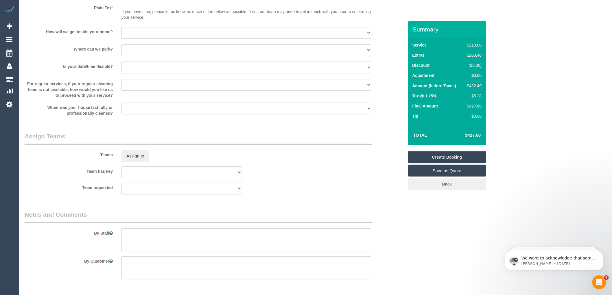
type input "Mark"
click at [154, 242] on textarea at bounding box center [246, 241] width 250 height 24
drag, startPoint x: 189, startPoint y: 240, endPoint x: 73, endPoint y: 235, distance: 116.6
click at [73, 235] on div "By Staff" at bounding box center [214, 232] width 388 height 42
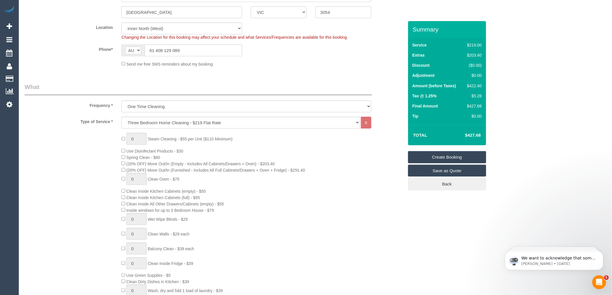
scroll to position [0, 0]
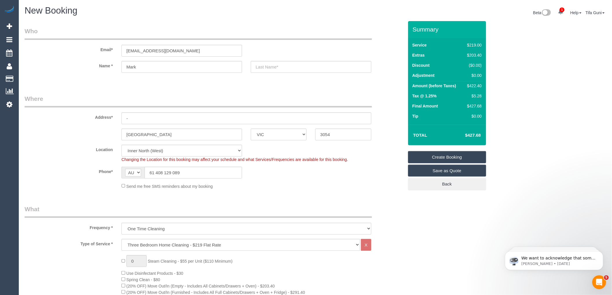
type textarea "Bedrooms. living, hallway,"
drag, startPoint x: 154, startPoint y: 173, endPoint x: 147, endPoint y: 171, distance: 7.4
click at [147, 171] on input "61 408 129 089" at bounding box center [193, 173] width 97 height 12
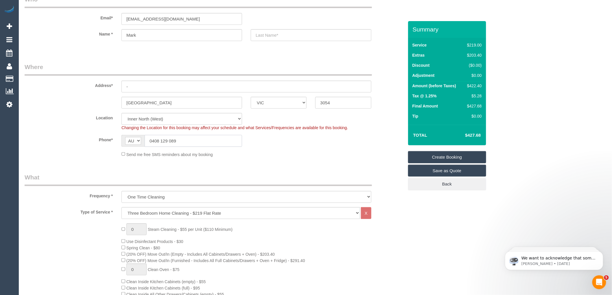
scroll to position [32, 0]
type input "0408 129 089"
drag, startPoint x: 190, startPoint y: 18, endPoint x: 114, endPoint y: 25, distance: 76.4
click at [114, 25] on sui-booking-customer "Email* [EMAIL_ADDRESS][DOMAIN_NAME] Name * Mark" at bounding box center [214, 21] width 379 height 52
click at [285, 34] on input "text" at bounding box center [311, 35] width 121 height 12
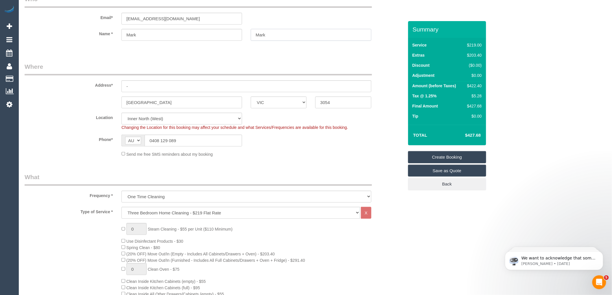
type input "Mark"
click at [143, 33] on input "Mark" at bounding box center [181, 35] width 121 height 12
type input "M"
type input "[PERSON_NAME]"
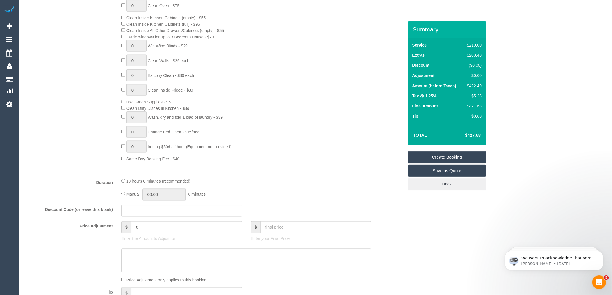
scroll to position [220, 0]
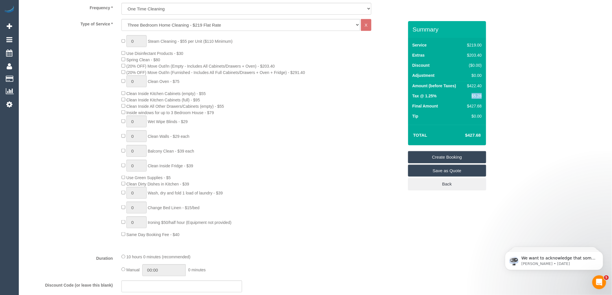
drag, startPoint x: 482, startPoint y: 96, endPoint x: 469, endPoint y: 94, distance: 13.3
click at [469, 94] on td "$5.28" at bounding box center [473, 97] width 20 height 10
copy div "$5.28"
drag, startPoint x: 484, startPoint y: 134, endPoint x: 465, endPoint y: 133, distance: 19.1
click at [465, 133] on div "Total $427.68" at bounding box center [447, 135] width 78 height 21
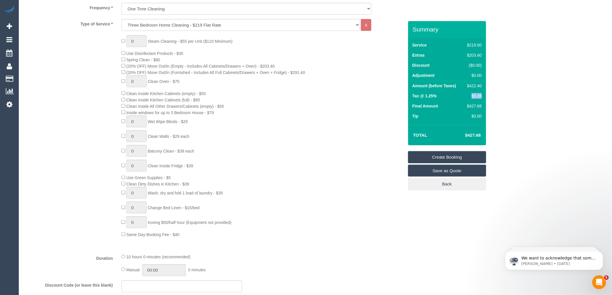
copy table "Total"
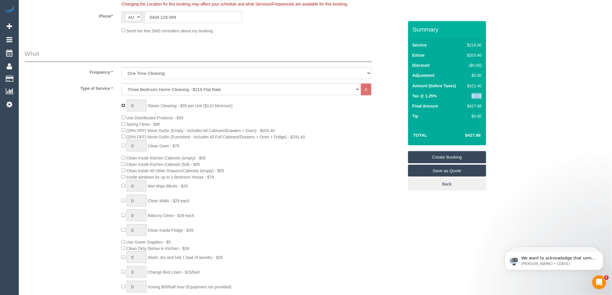
type input "1"
click at [138, 104] on input "1" at bounding box center [136, 106] width 20 height 12
type input "5"
select select "spot81"
type input "5"
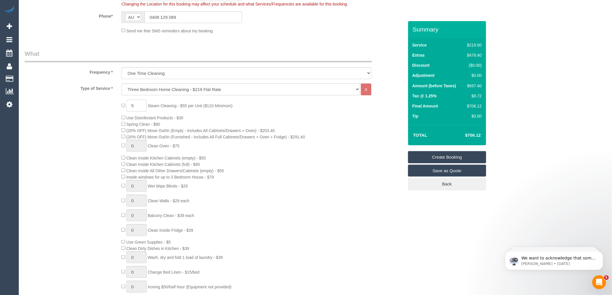
select select "spot121"
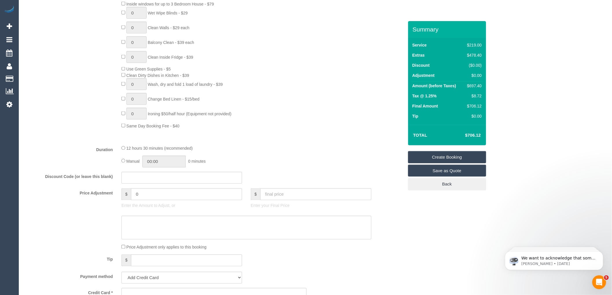
scroll to position [381, 0]
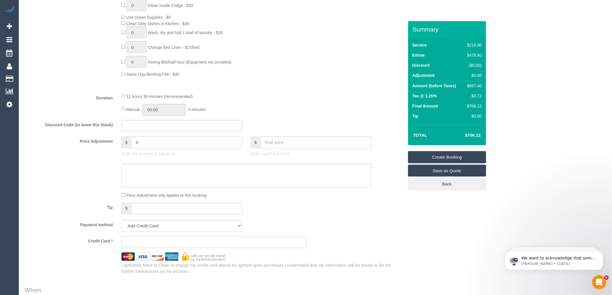
click at [154, 149] on input "0" at bounding box center [186, 143] width 111 height 12
type input "27.5"
click at [137, 177] on textarea at bounding box center [246, 176] width 250 height 24
type textarea "hall way steam"
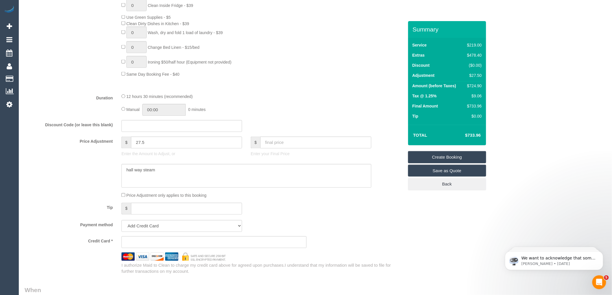
drag, startPoint x: 482, startPoint y: 135, endPoint x: 464, endPoint y: 135, distance: 17.9
click at [464, 135] on td "$733.96" at bounding box center [464, 135] width 38 height 14
copy h4 "$733.96"
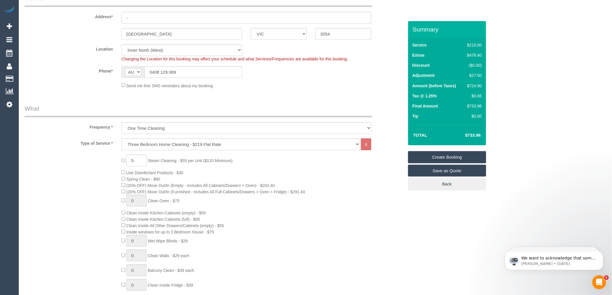
scroll to position [96, 0]
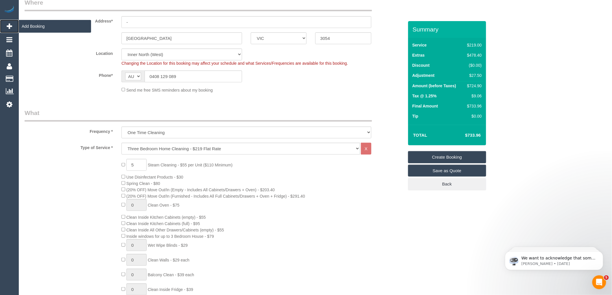
click at [39, 28] on span "Add Booking" at bounding box center [55, 26] width 72 height 13
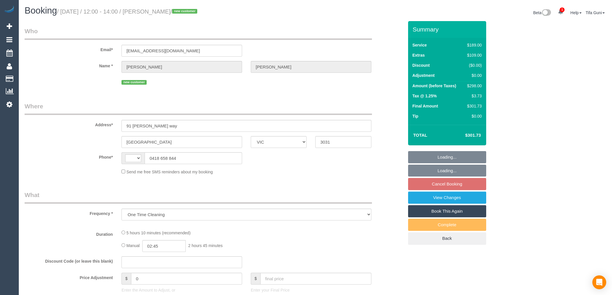
select select "VIC"
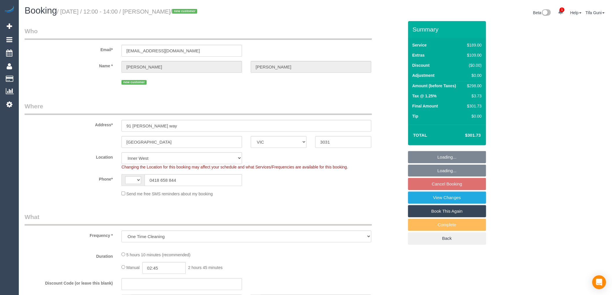
select select "object:830"
select select "string:AU"
select select "string:stripe-pm_1SDerx2GScqysDRVgXeXdpX4"
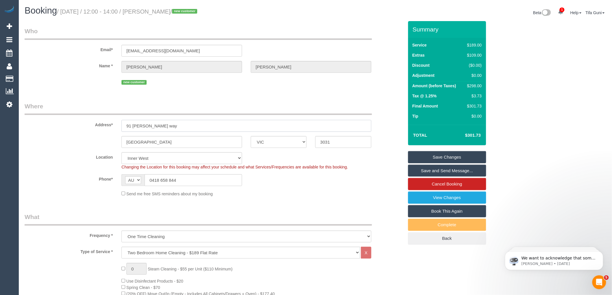
click at [153, 125] on input "91 [PERSON_NAME] way" at bounding box center [246, 126] width 250 height 12
click at [135, 127] on input "91 [PERSON_NAME] way" at bounding box center [246, 126] width 250 height 12
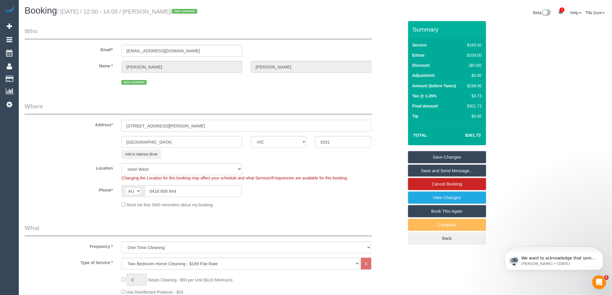
click at [154, 125] on input "[STREET_ADDRESS][PERSON_NAME]" at bounding box center [246, 126] width 250 height 12
click at [154, 124] on input "[STREET_ADDRESS][PERSON_NAME]" at bounding box center [246, 126] width 250 height 12
click at [183, 126] on input "[STREET_ADDRESS]" at bounding box center [246, 126] width 250 height 12
click at [152, 125] on input "[STREET_ADDRESS]" at bounding box center [246, 126] width 250 height 12
click at [177, 126] on input "[STREET_ADDRESS][PERSON_NAME]" at bounding box center [246, 126] width 250 height 12
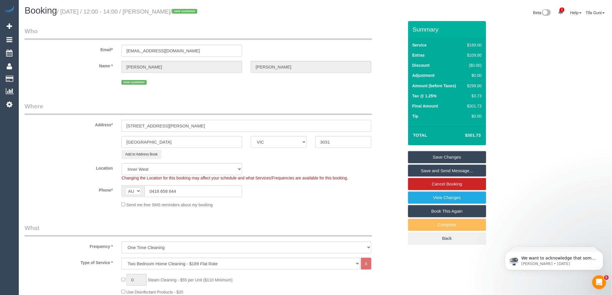
click at [159, 126] on input "[STREET_ADDRESS][PERSON_NAME]" at bounding box center [246, 126] width 250 height 12
click at [179, 126] on input "[STREET_ADDRESS][PERSON_NAME]" at bounding box center [246, 126] width 250 height 12
click at [152, 125] on input "[STREET_ADDRESS][PERSON_NAME]" at bounding box center [246, 126] width 250 height 12
type input "[STREET_ADDRESS]"
click at [433, 156] on link "Save Changes" at bounding box center [447, 157] width 78 height 12
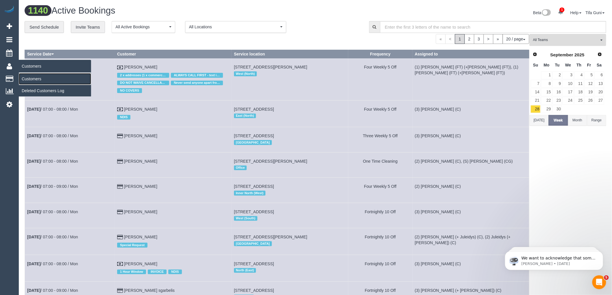
click at [35, 77] on link "Customers" at bounding box center [55, 79] width 72 height 12
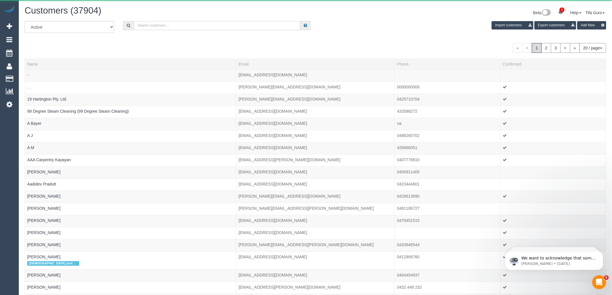
click at [172, 27] on input "text" at bounding box center [217, 25] width 166 height 9
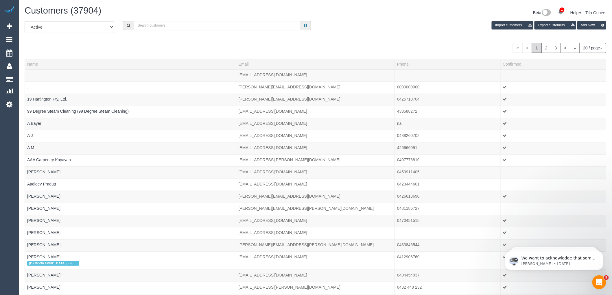
paste input "[PERSON_NAME][EMAIL_ADDRESS][PERSON_NAME][DOMAIN_NAME]"
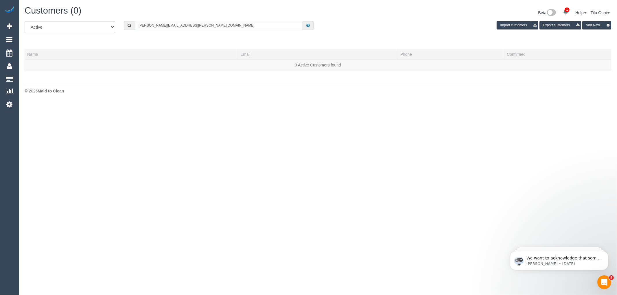
type input "[PERSON_NAME][EMAIL_ADDRESS][PERSON_NAME][DOMAIN_NAME]"
drag, startPoint x: 200, startPoint y: 22, endPoint x: 106, endPoint y: 36, distance: 95.3
click at [106, 36] on div "All Active Archived [PERSON_NAME][EMAIL_ADDRESS][PERSON_NAME][DOMAIN_NAME] Impo…" at bounding box center [317, 29] width 595 height 16
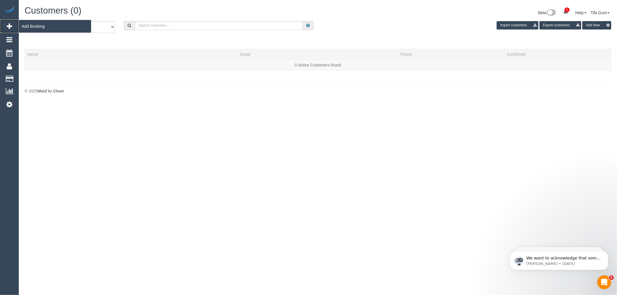
click at [36, 25] on span "Add Booking" at bounding box center [55, 26] width 72 height 13
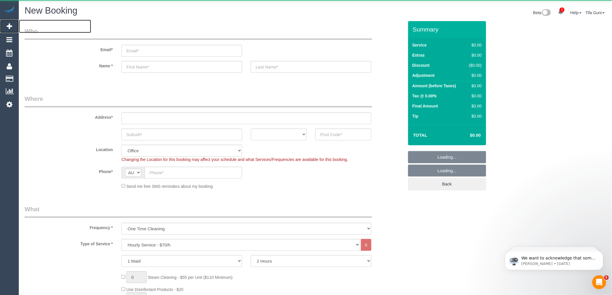
select select "object:5054"
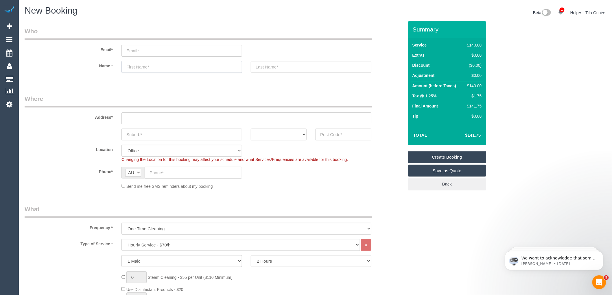
click at [137, 67] on input "text" at bounding box center [181, 67] width 121 height 12
paste input "[PERSON_NAME]"
drag, startPoint x: 161, startPoint y: 68, endPoint x: 137, endPoint y: 66, distance: 24.7
click at [137, 66] on input "[PERSON_NAME]" at bounding box center [181, 67] width 121 height 12
type input "Jack"
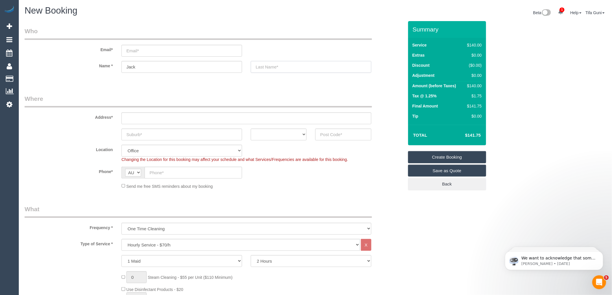
click at [268, 67] on input "text" at bounding box center [311, 67] width 121 height 12
paste input "[PERSON_NAME]"
type input "[PERSON_NAME]"
click at [139, 48] on input "email" at bounding box center [181, 51] width 121 height 12
paste input "[PERSON_NAME][EMAIL_ADDRESS][PERSON_NAME][DOMAIN_NAME]"
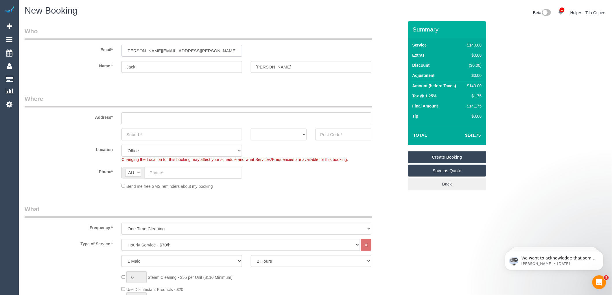
type input "[PERSON_NAME][EMAIL_ADDRESS][PERSON_NAME][DOMAIN_NAME]"
click at [140, 123] on input "text" at bounding box center [246, 119] width 250 height 12
paste input "[STREET_ADDRESS][PERSON_NAME][PERSON_NAME]"
drag, startPoint x: 179, startPoint y: 118, endPoint x: 160, endPoint y: 117, distance: 18.5
click at [160, 117] on input "[STREET_ADDRESS][PERSON_NAME][PERSON_NAME]" at bounding box center [246, 119] width 250 height 12
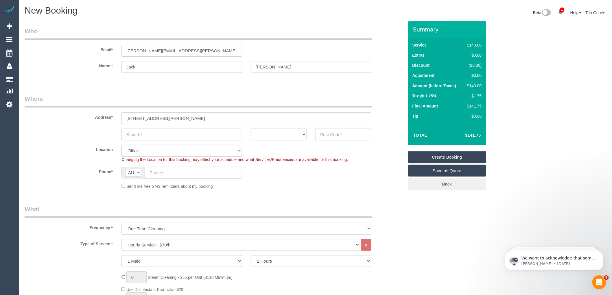
type input "[STREET_ADDRESS][PERSON_NAME]"
click at [142, 136] on input "text" at bounding box center [181, 135] width 121 height 12
paste input "[PERSON_NAME]"
type input "[PERSON_NAME]"
click at [276, 135] on select "ACT NSW NT QLD SA TAS VIC WA" at bounding box center [279, 135] width 56 height 12
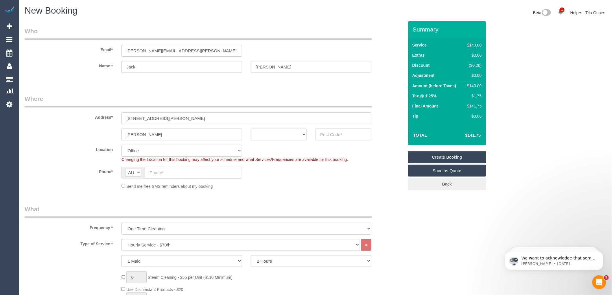
select select "VIC"
click at [251, 129] on select "ACT NSW NT QLD SA TAS VIC WA" at bounding box center [279, 135] width 56 height 12
drag, startPoint x: 150, startPoint y: 135, endPoint x: 102, endPoint y: 133, distance: 48.0
click at [102, 133] on div "Preston ACT NSW NT QLD SA TAS VIC WA" at bounding box center [214, 135] width 388 height 12
click at [338, 132] on input "text" at bounding box center [343, 135] width 56 height 12
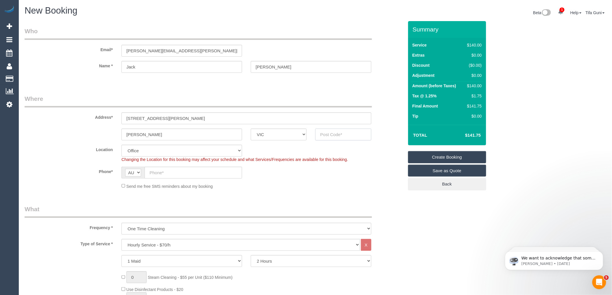
paste input "3072"
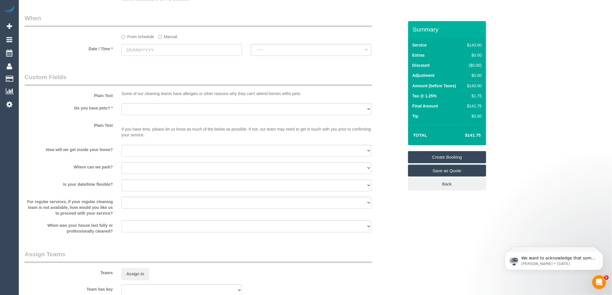
scroll to position [643, 0]
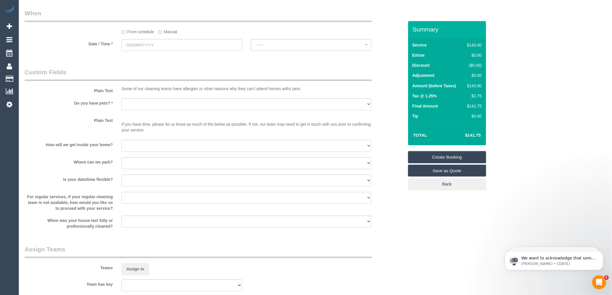
type input "3072"
click at [152, 105] on select "Yes - Cats Yes - Dogs No pets Yes - Dogs and Cats Yes - Other" at bounding box center [246, 104] width 250 height 12
select select "60"
select select "object:5061"
select select "number:28"
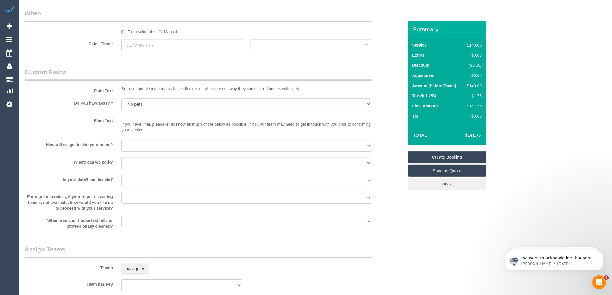
click at [121, 102] on select "Yes - Cats Yes - Dogs No pets Yes - Dogs and Cats Yes - Other" at bounding box center [246, 104] width 250 height 12
click at [138, 169] on select "I will provide parking on-site Free street parking Paid street parking (cost wi…" at bounding box center [246, 163] width 250 height 12
select select "number:18"
click at [121, 161] on select "I will provide parking on-site Free street parking Paid street parking (cost wi…" at bounding box center [246, 163] width 250 height 12
click at [139, 151] on select "I will be home Key will be left (please provide details below) Lock box/Access …" at bounding box center [246, 146] width 250 height 12
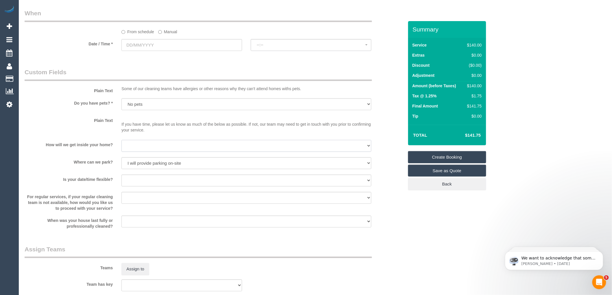
select select "number:14"
click at [121, 144] on select "I will be home Key will be left (please provide details below) Lock box/Access …" at bounding box center [246, 146] width 250 height 12
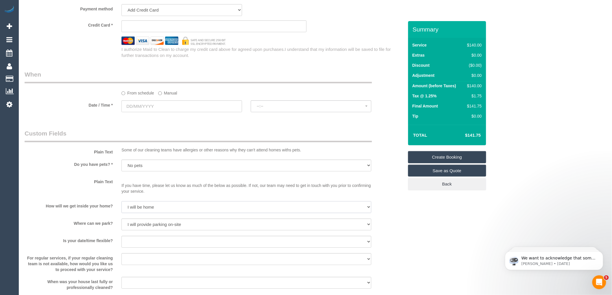
scroll to position [579, 0]
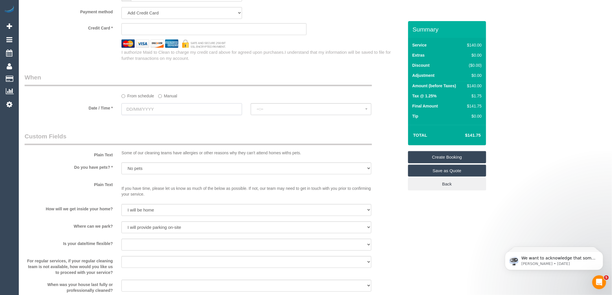
click at [173, 115] on input "text" at bounding box center [181, 109] width 121 height 12
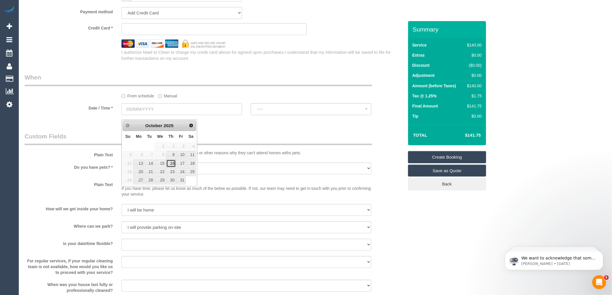
click at [172, 164] on link "16" at bounding box center [171, 164] width 10 height 8
type input "16/10/2025"
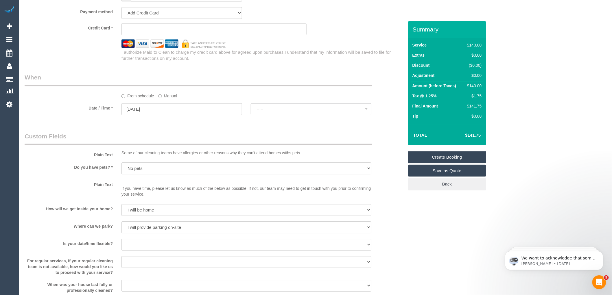
select select "spot6"
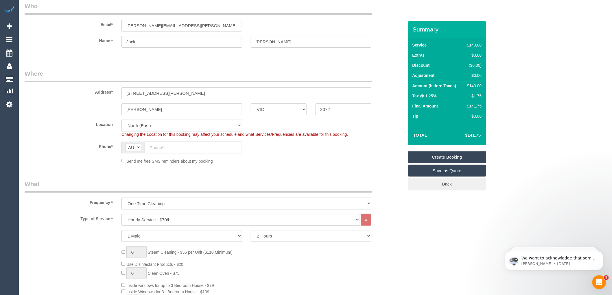
scroll to position [128, 0]
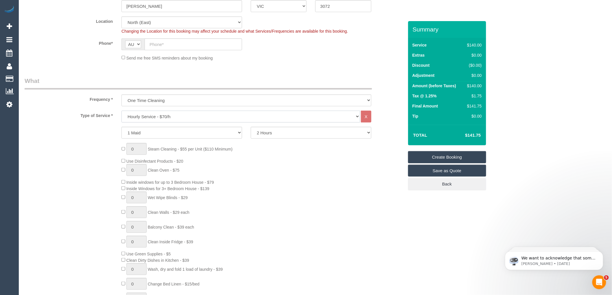
click at [165, 119] on select "Hourly Service - $70/h Hourly Service - $65/h Hourly Service - $60/h Hourly Ser…" at bounding box center [240, 117] width 239 height 12
select select "212"
click at [121, 111] on select "Hourly Service - $70/h Hourly Service - $65/h Hourly Service - $60/h Hourly Ser…" at bounding box center [240, 117] width 239 height 12
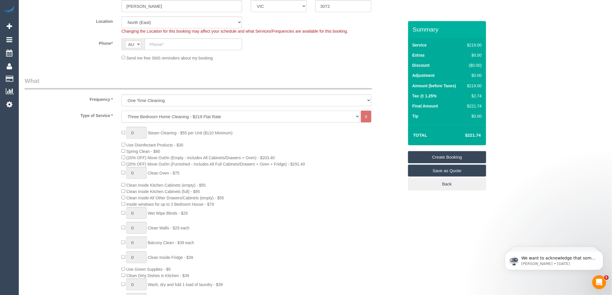
select select "spot27"
type input "1"
click at [136, 134] on input "1" at bounding box center [136, 133] width 20 height 12
type input "6"
select select "spot48"
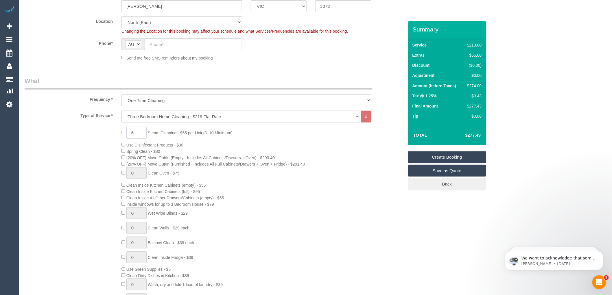
type input "6"
click at [271, 145] on div "6 Steam Cleaning - $55 per Unit ($110 Minimum) Use Disinfectant Products - $30 …" at bounding box center [262, 228] width 291 height 202
select select "spot69"
click at [159, 43] on input "text" at bounding box center [193, 44] width 97 height 12
paste input "0401 571 645"
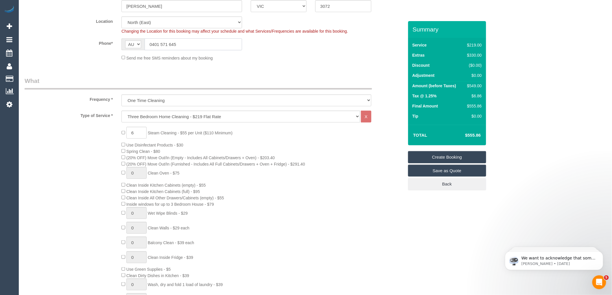
type input "0401 571 645"
click at [399, 190] on div "6 Steam Cleaning - $55 per Unit ($110 Minimum) Use Disinfectant Products - $30 …" at bounding box center [262, 228] width 291 height 202
click at [138, 133] on input "6" at bounding box center [136, 133] width 20 height 12
type input "7"
click at [366, 142] on div "7 Steam Cleaning - $55 per Unit ($110 Minimum) Use Disinfectant Products - $30 …" at bounding box center [262, 228] width 291 height 202
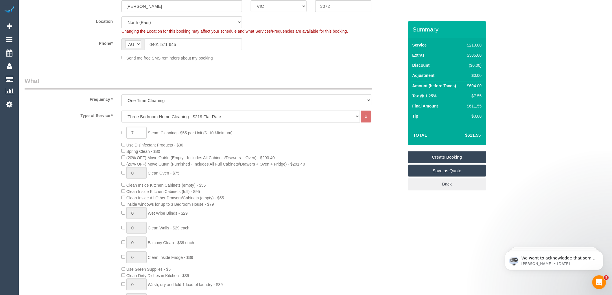
select select "spot90"
click at [348, 153] on div "7 Steam Cleaning - $55 per Unit ($110 Minimum) Use Disinfectant Products - $30 …" at bounding box center [262, 228] width 291 height 202
select select "spot111"
select select "spot132"
type input "0"
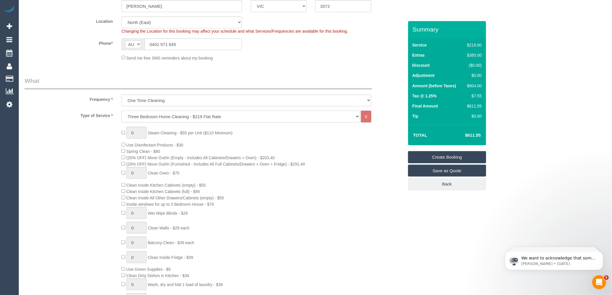
click at [294, 122] on select "Hourly Service - $70/h Hourly Service - $65/h Hourly Service - $60/h Hourly Ser…" at bounding box center [240, 117] width 239 height 12
click at [64, 141] on div "0 Steam Cleaning - $55 per Unit ($110 Minimum) Use Disinfectant Products - $30 …" at bounding box center [214, 228] width 388 height 202
select select "spot153"
click at [397, 130] on div "0 Steam Cleaning - $55 per Unit ($110 Minimum) Use Disinfectant Products - $30 …" at bounding box center [262, 228] width 291 height 202
drag, startPoint x: 482, startPoint y: 106, endPoint x: 468, endPoint y: 106, distance: 14.5
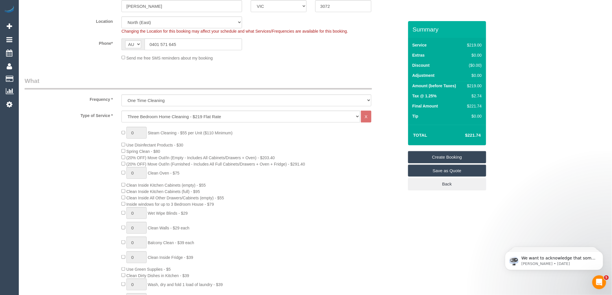
click at [468, 106] on td "$221.74" at bounding box center [473, 107] width 20 height 10
type input "1"
click at [133, 135] on input "1" at bounding box center [136, 133] width 20 height 12
type input "7"
select select "spot174"
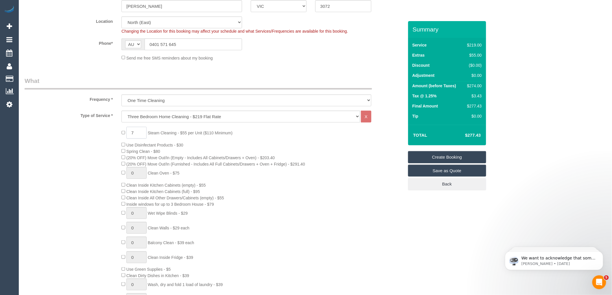
type input "7"
click at [337, 185] on div "7 Steam Cleaning - $55 per Unit ($110 Minimum) Use Disinfectant Products - $30 …" at bounding box center [262, 228] width 291 height 202
select select "spot195"
click at [346, 141] on div "7 Steam Cleaning - $55 per Unit ($110 Minimum) Use Disinfectant Products - $30 …" at bounding box center [262, 228] width 291 height 202
select select "spot216"
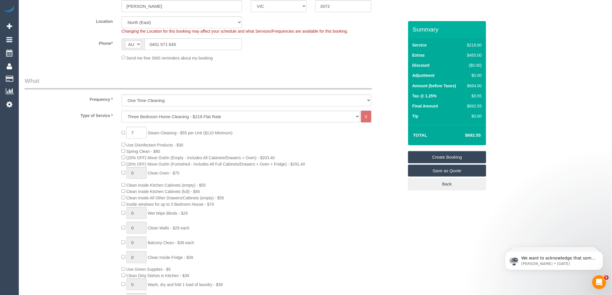
click at [89, 161] on div "7 Steam Cleaning - $55 per Unit ($110 Minimum) Use Disinfectant Products - $30 …" at bounding box center [214, 228] width 388 height 202
select select "spot237"
click at [257, 186] on div "7 Steam Cleaning - $55 per Unit ($110 Minimum) Use Disinfectant Products - $30 …" at bounding box center [262, 228] width 291 height 202
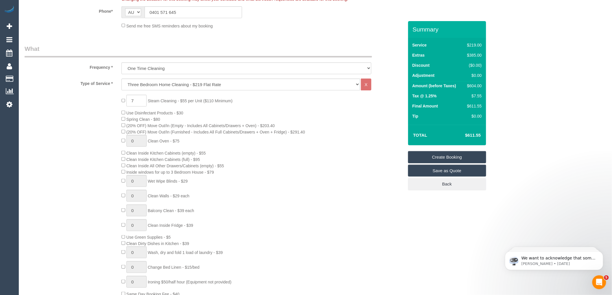
select select "spot258"
type input "1"
select select "spot279"
type input "0"
select select "spot300"
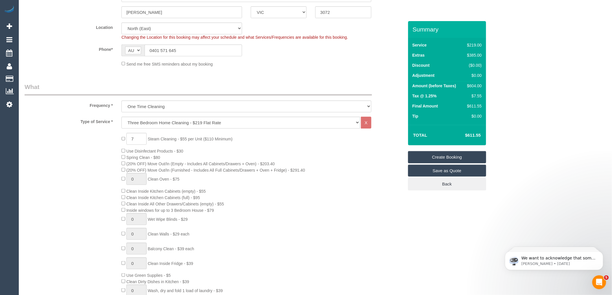
scroll to position [0, 0]
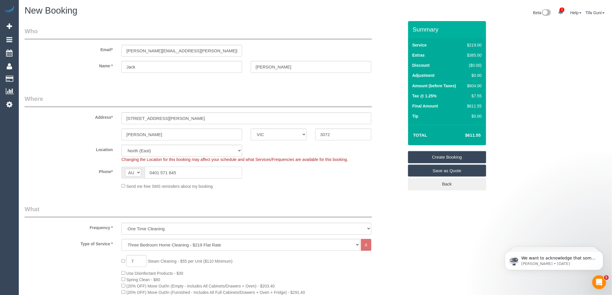
drag, startPoint x: 183, startPoint y: 174, endPoint x: 114, endPoint y: 172, distance: 69.2
click at [113, 172] on div "Phone* AF AL DZ AD AO AI AQ AG AR AM AW AU AT AZ BS BH BD BB BY BE BZ BJ BM BT …" at bounding box center [214, 173] width 388 height 12
click at [250, 182] on sui-booking-location "Location Office City East (North) East (South) Inner East Inner North (East) In…" at bounding box center [214, 167] width 379 height 45
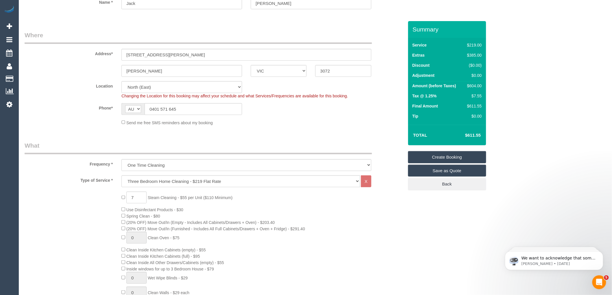
scroll to position [64, 0]
drag, startPoint x: 180, startPoint y: 108, endPoint x: 134, endPoint y: 108, distance: 46.0
click at [134, 108] on div "AF AL DZ AD AO AI AQ AG AR AM AW AU AT AZ BS BH BD BB BY BE BZ BJ BM BT BO BA B…" at bounding box center [181, 109] width 121 height 12
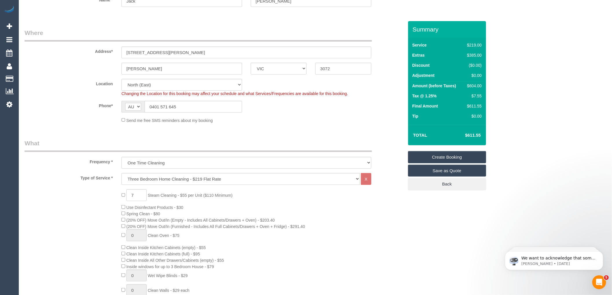
scroll to position [0, 0]
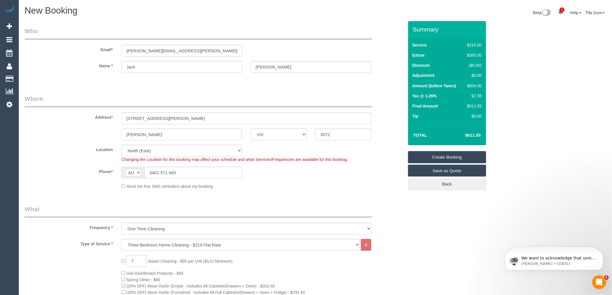
click at [294, 178] on div "Phone* AF AL DZ AD AO AI AQ AG AR AM AW AU AT AZ BS BH BD BB BY BE BZ BJ BM BT …" at bounding box center [214, 173] width 388 height 12
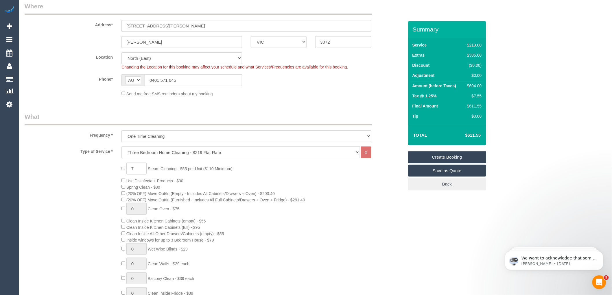
scroll to position [96, 0]
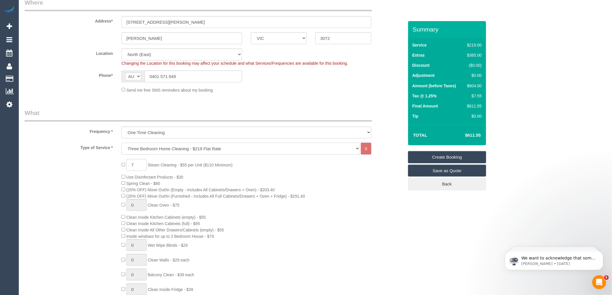
click at [144, 148] on select "Hourly Service - $70/h Hourly Service - $65/h Hourly Service - $60/h Hourly Ser…" at bounding box center [240, 149] width 239 height 12
select select "213"
click at [121, 143] on select "Hourly Service - $70/h Hourly Service - $65/h Hourly Service - $60/h Hourly Ser…" at bounding box center [240, 149] width 239 height 12
select select "spot321"
click at [272, 169] on div "7 Steam Cleaning - $55 per Unit ($110 Minimum) Use Disinfectant Products - $30 …" at bounding box center [262, 260] width 291 height 202
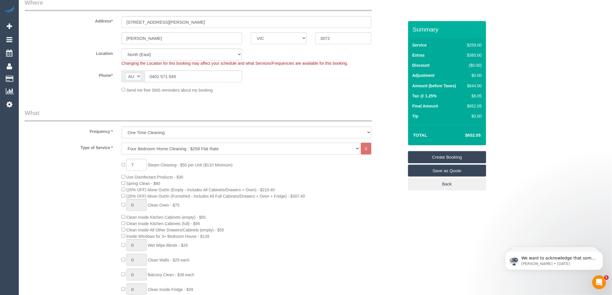
click at [184, 149] on select "Hourly Service - $70/h Hourly Service - $65/h Hourly Service - $60/h Hourly Ser…" at bounding box center [240, 149] width 239 height 12
select select "214"
click at [121, 143] on select "Hourly Service - $70/h Hourly Service - $65/h Hourly Service - $60/h Hourly Ser…" at bounding box center [240, 149] width 239 height 12
select select "spot342"
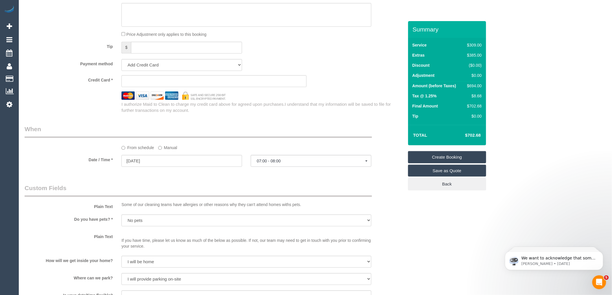
scroll to position [541, 0]
click at [352, 71] on div "Payment method Add Credit Card Cash Check Paypal" at bounding box center [214, 66] width 388 height 12
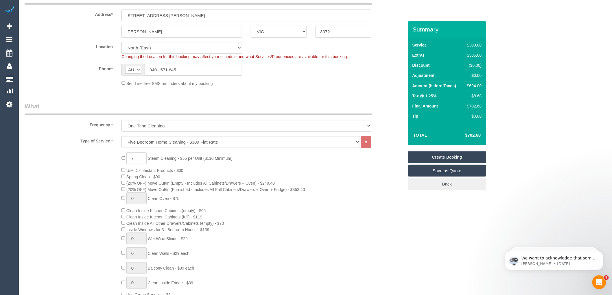
scroll to position [91, 0]
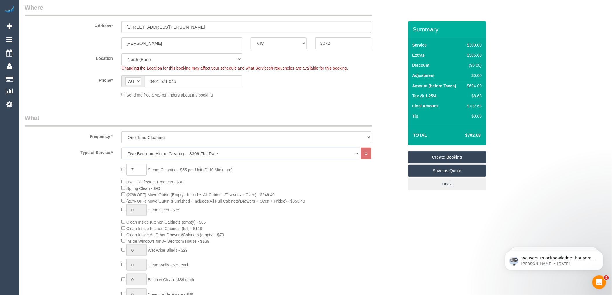
click at [194, 154] on select "Hourly Service - $70/h Hourly Service - $65/h Hourly Service - $60/h Hourly Ser…" at bounding box center [240, 154] width 239 height 12
select select "211"
click at [121, 148] on select "Hourly Service - $70/h Hourly Service - $65/h Hourly Service - $60/h Hourly Ser…" at bounding box center [240, 154] width 239 height 12
select select "spot363"
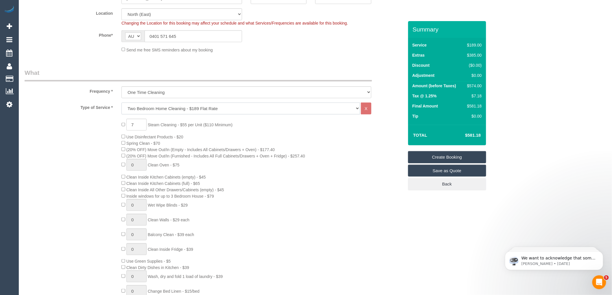
scroll to position [156, 0]
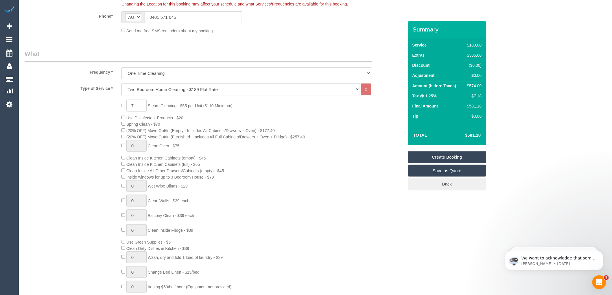
click at [172, 89] on select "Hourly Service - $70/h Hourly Service - $65/h Hourly Service - $60/h Hourly Ser…" at bounding box center [240, 90] width 239 height 12
select select "212"
click at [121, 84] on select "Hourly Service - $70/h Hourly Service - $65/h Hourly Service - $60/h Hourly Ser…" at bounding box center [240, 90] width 239 height 12
select select "spot384"
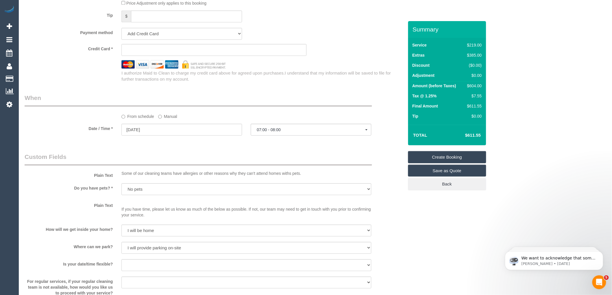
scroll to position [574, 0]
click at [159, 133] on input "16/10/2025" at bounding box center [181, 130] width 121 height 12
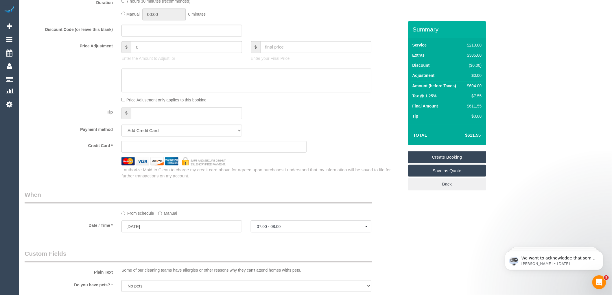
scroll to position [482, 0]
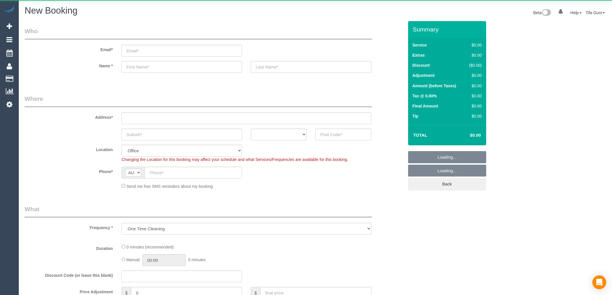
select select "object:822"
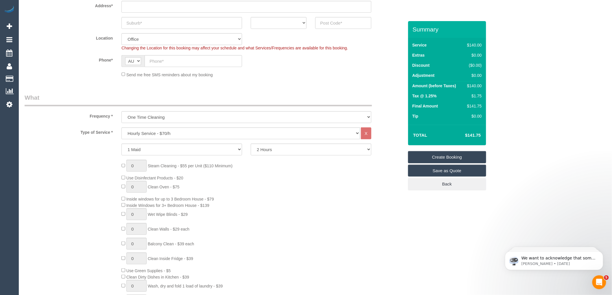
scroll to position [161, 0]
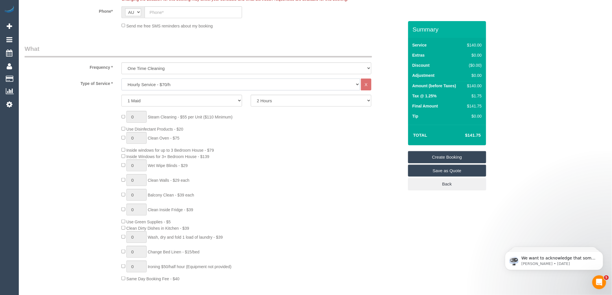
click at [163, 86] on select "Hourly Service - $70/h Hourly Service - $65/h Hourly Service - $60/h Hourly Ser…" at bounding box center [240, 85] width 239 height 12
select select "213"
click at [121, 79] on select "Hourly Service - $70/h Hourly Service - $65/h Hourly Service - $60/h Hourly Ser…" at bounding box center [240, 85] width 239 height 12
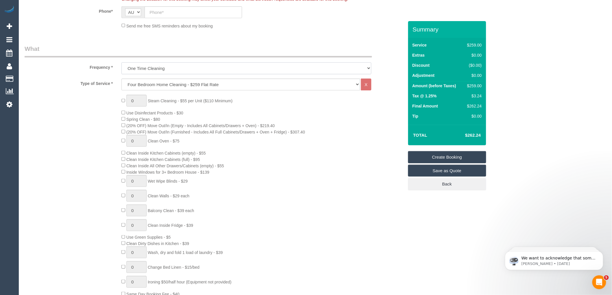
click at [174, 68] on select "One Time Cleaning Weekly - 10% Off - 10.00% (0% for the First Booking) Fortnigh…" at bounding box center [246, 68] width 250 height 12
select select "object:824"
click at [121, 63] on select "One Time Cleaning Weekly - 10% Off - 10.00% (0% for the First Booking) Fortnigh…" at bounding box center [246, 68] width 250 height 12
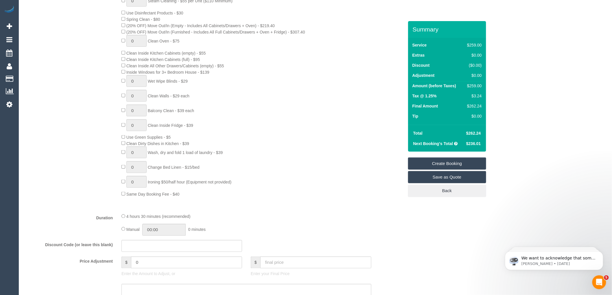
scroll to position [289, 0]
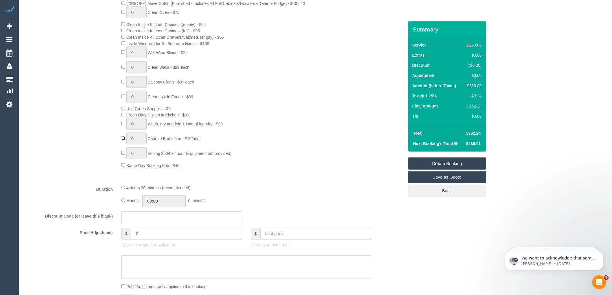
type input "1"
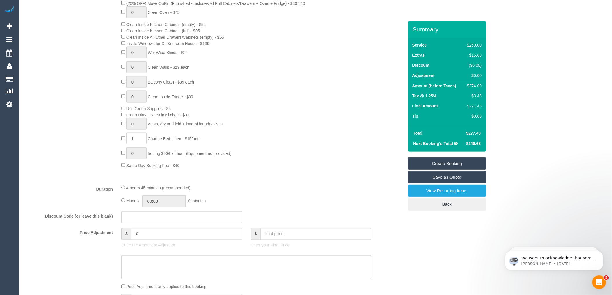
click at [124, 126] on span "0 Wash, dry and fold 1 load of laundry - $39" at bounding box center [171, 124] width 101 height 5
type input "1"
click at [309, 85] on div "0 Steam Cleaning - $55 per Unit ($110 Minimum) Use Disinfectant Products - $30 …" at bounding box center [262, 67] width 291 height 202
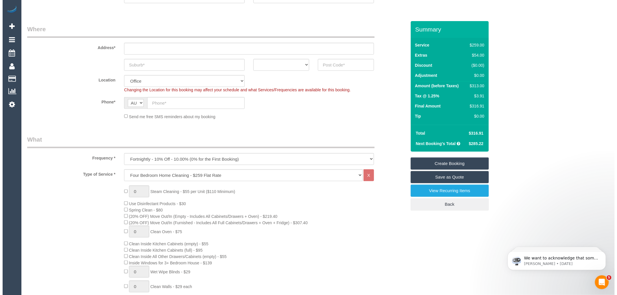
scroll to position [0, 0]
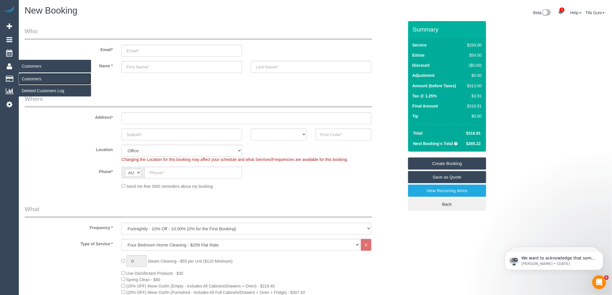
click at [30, 78] on link "Customers" at bounding box center [55, 79] width 72 height 12
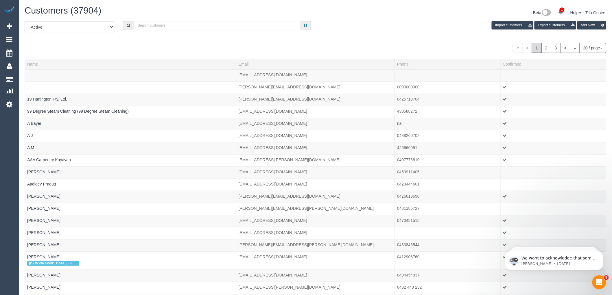
paste input "[PERSON_NAME]"
type input "[PERSON_NAME]"
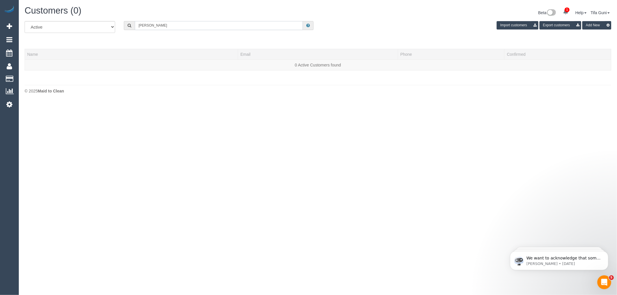
drag, startPoint x: 172, startPoint y: 28, endPoint x: 33, endPoint y: 31, distance: 138.9
click at [30, 35] on div "All Active Archived [PERSON_NAME] Import customers Export customers Add New" at bounding box center [317, 29] width 595 height 16
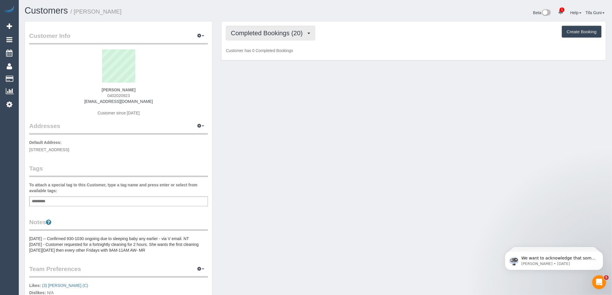
click at [290, 32] on span "Completed Bookings (20)" at bounding box center [268, 33] width 75 height 7
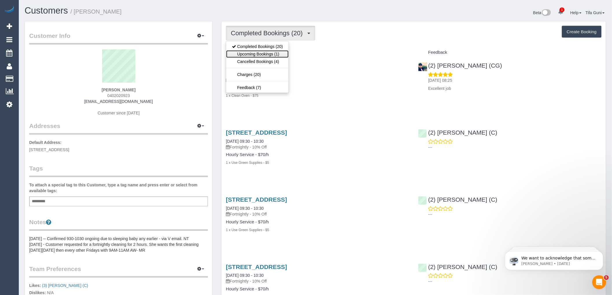
click at [270, 55] on link "Upcoming Bookings (1)" at bounding box center [257, 54] width 62 height 8
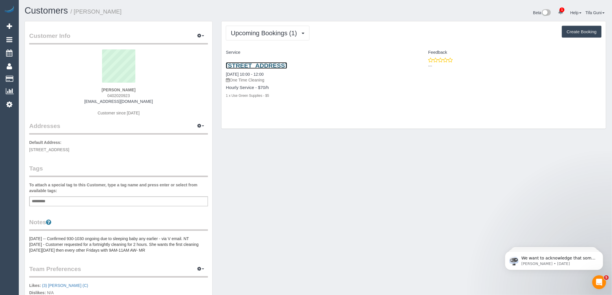
click at [270, 65] on link "[STREET_ADDRESS]" at bounding box center [256, 65] width 61 height 7
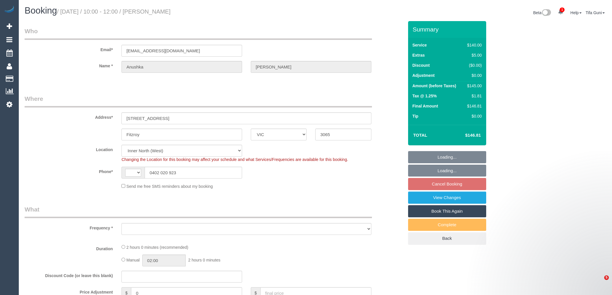
select select "VIC"
select select "string:AU"
select select "string:stripe-pm_1SBXlt2GScqysDRVqsxQPYyI"
select select "number:28"
select select "number:14"
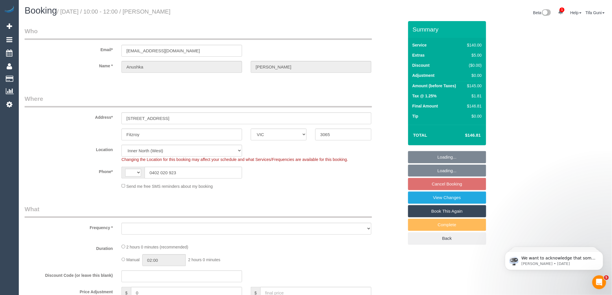
select select "number:18"
select select "number:25"
select select "number:11"
select select "object:684"
